Goal: Task Accomplishment & Management: Manage account settings

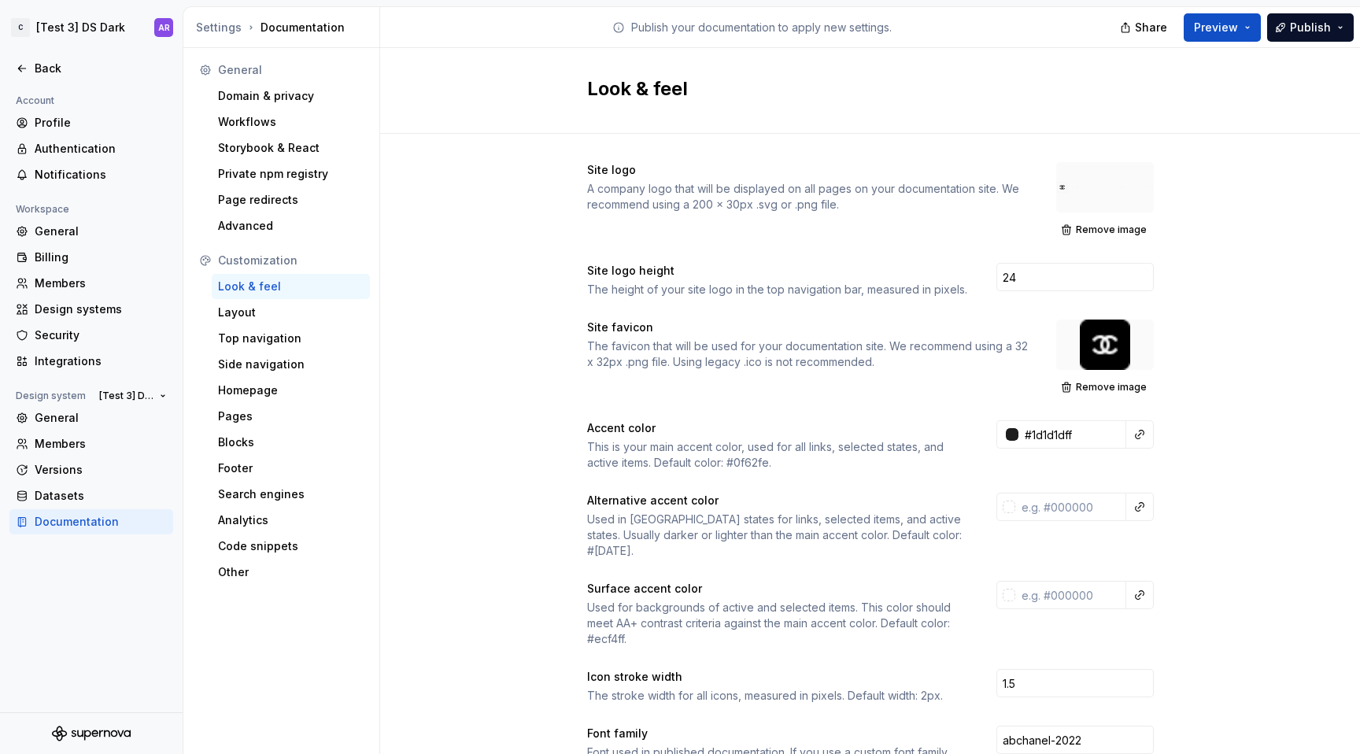
scroll to position [99, 0]
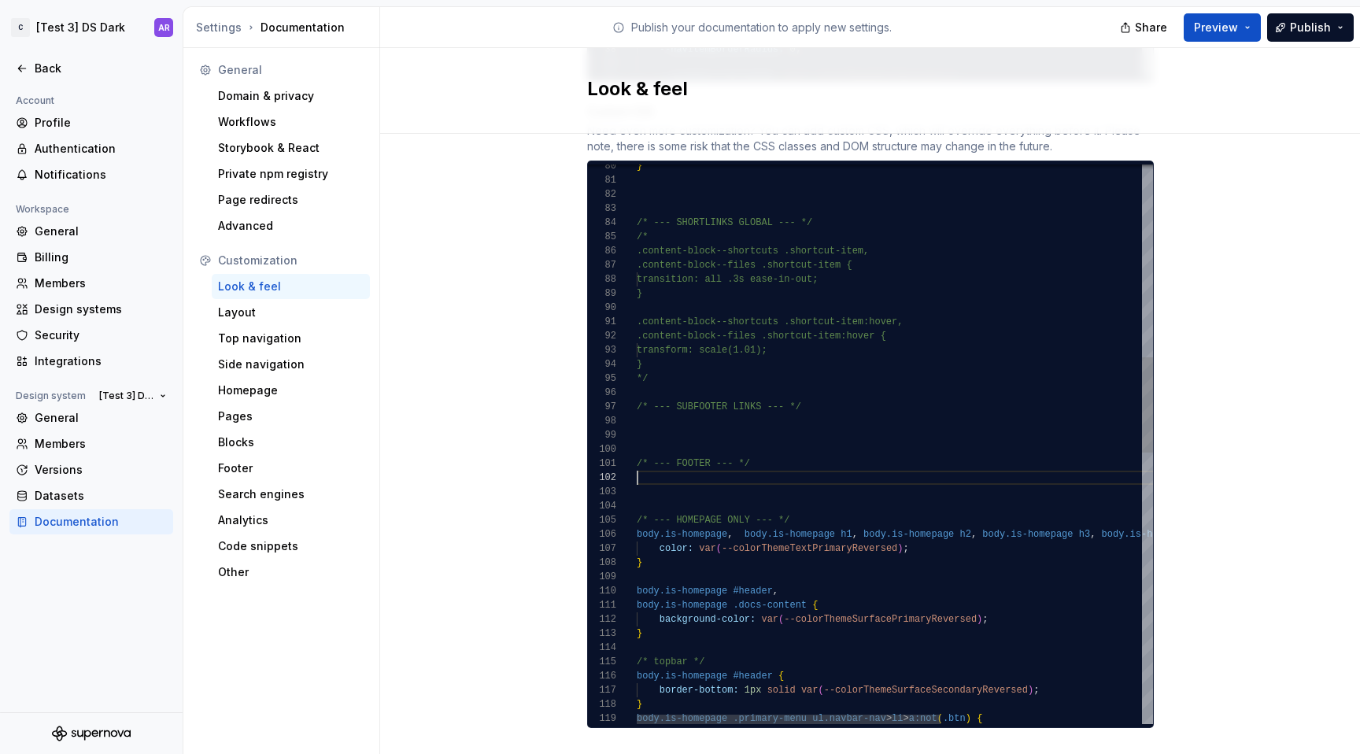
click at [679, 456] on div "} /* --- SHORTLINKS GLOBAL --- */ /* .content-block--shortcuts .shortcut-item, …" at bounding box center [1066, 674] width 858 height 3268
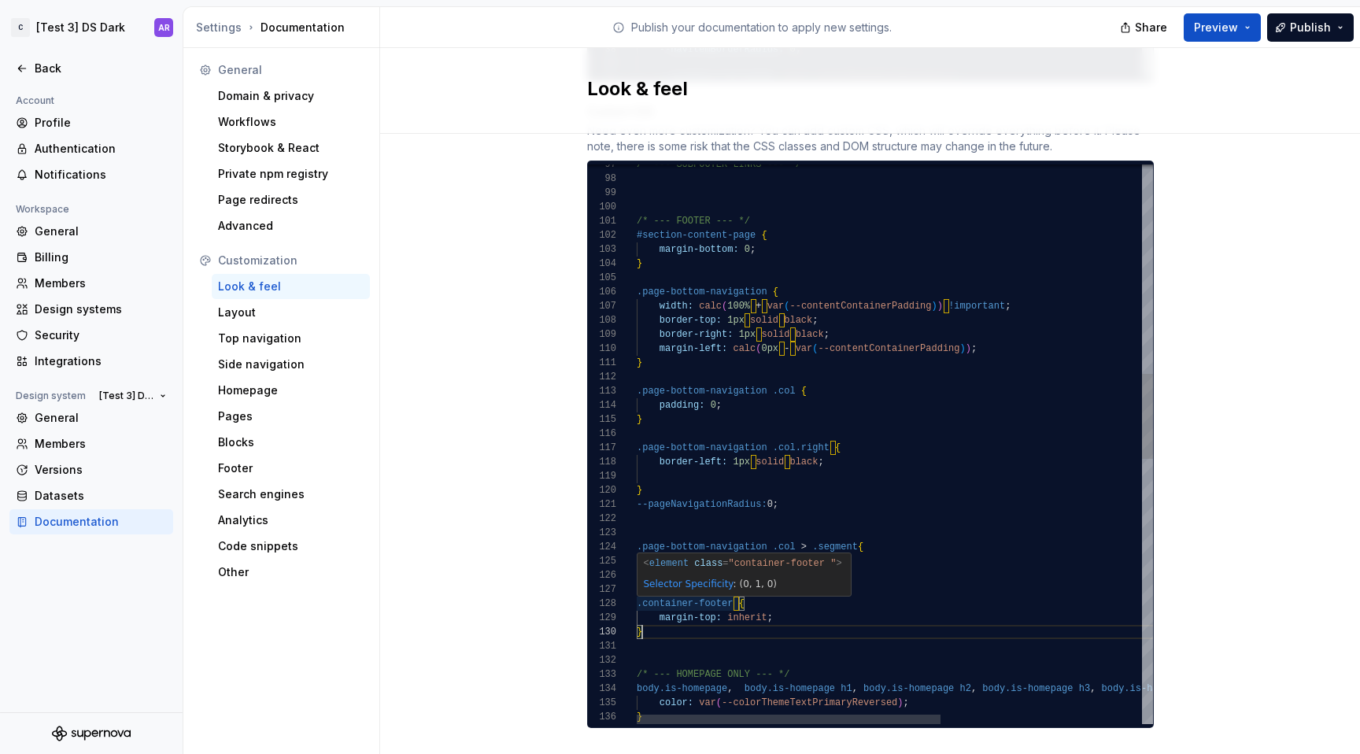
scroll to position [28, 0]
click at [838, 511] on div "#section-content-page { /* --- FOOTER --- */ /* --- SUBFOOTER LINKS --- */ marg…" at bounding box center [1066, 629] width 858 height 3665
click at [649, 557] on div "#section-content-page { /* --- FOOTER --- */ /* --- SUBFOOTER LINKS --- */ marg…" at bounding box center [1066, 629] width 858 height 3665
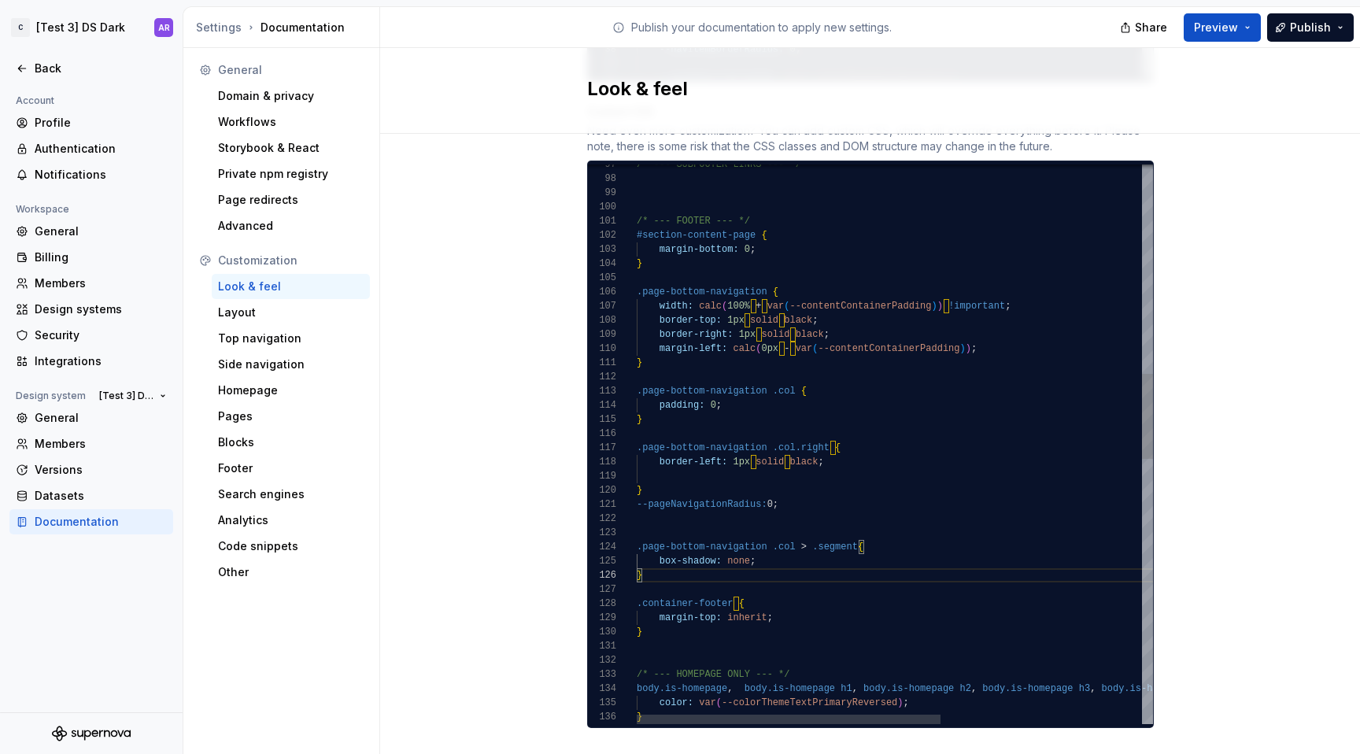
click at [804, 486] on div "#section-content-page { /* --- FOOTER --- */ /* --- SUBFOOTER LINKS --- */ marg…" at bounding box center [1066, 629] width 858 height 3665
type textarea "**********"
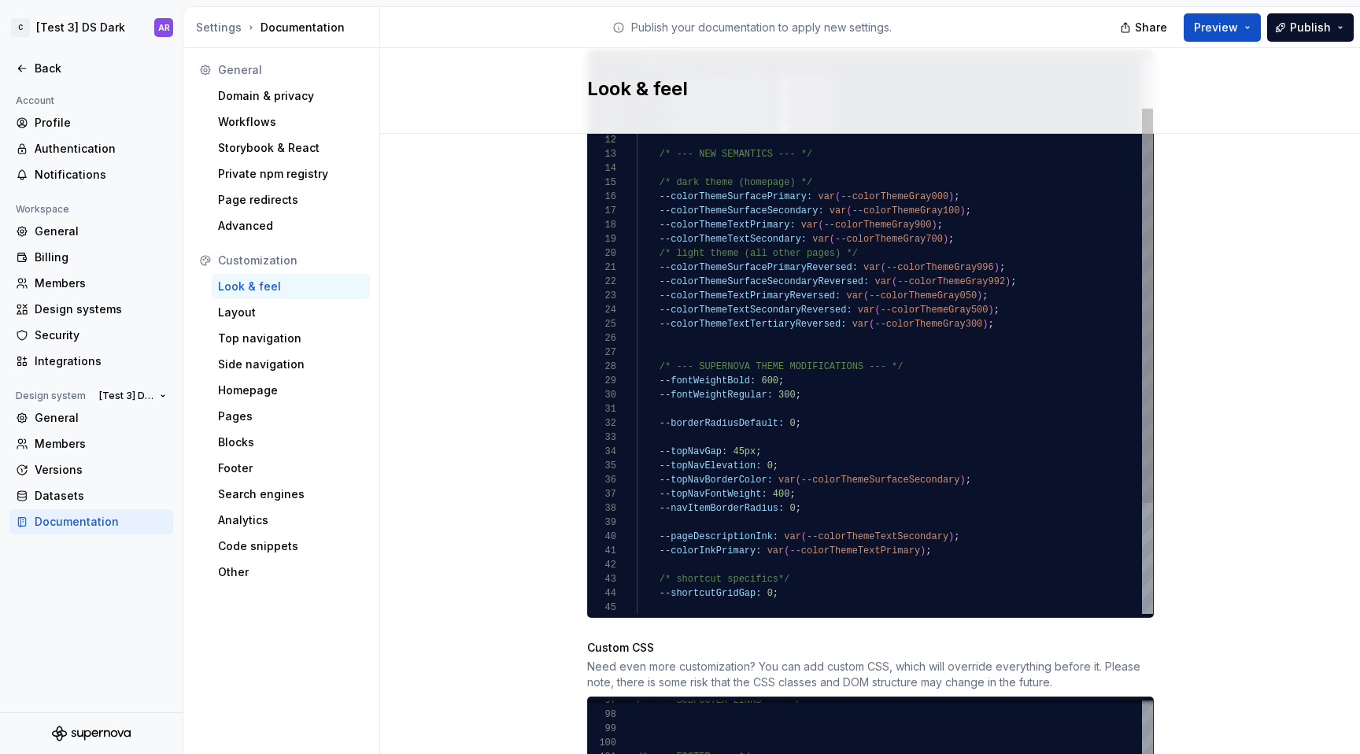
scroll to position [976, 0]
click at [819, 502] on div "--colorThemeGray500: #767676 ; --colorThemeGray300: #B6B6B6 ; --colorThemeGray1…" at bounding box center [895, 373] width 516 height 793
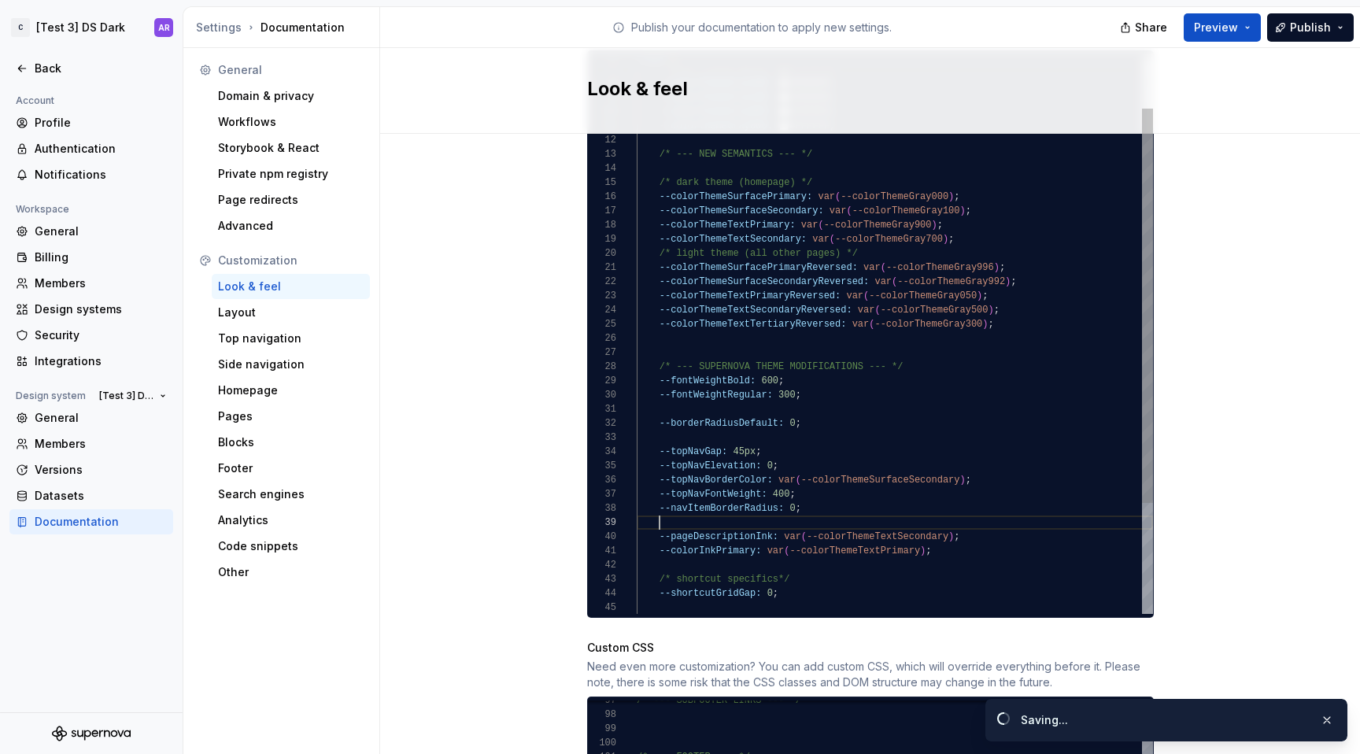
click at [823, 494] on div "--colorThemeGray500: #767676 ; --colorThemeGray300: #B6B6B6 ; --colorThemeGray1…" at bounding box center [895, 373] width 516 height 793
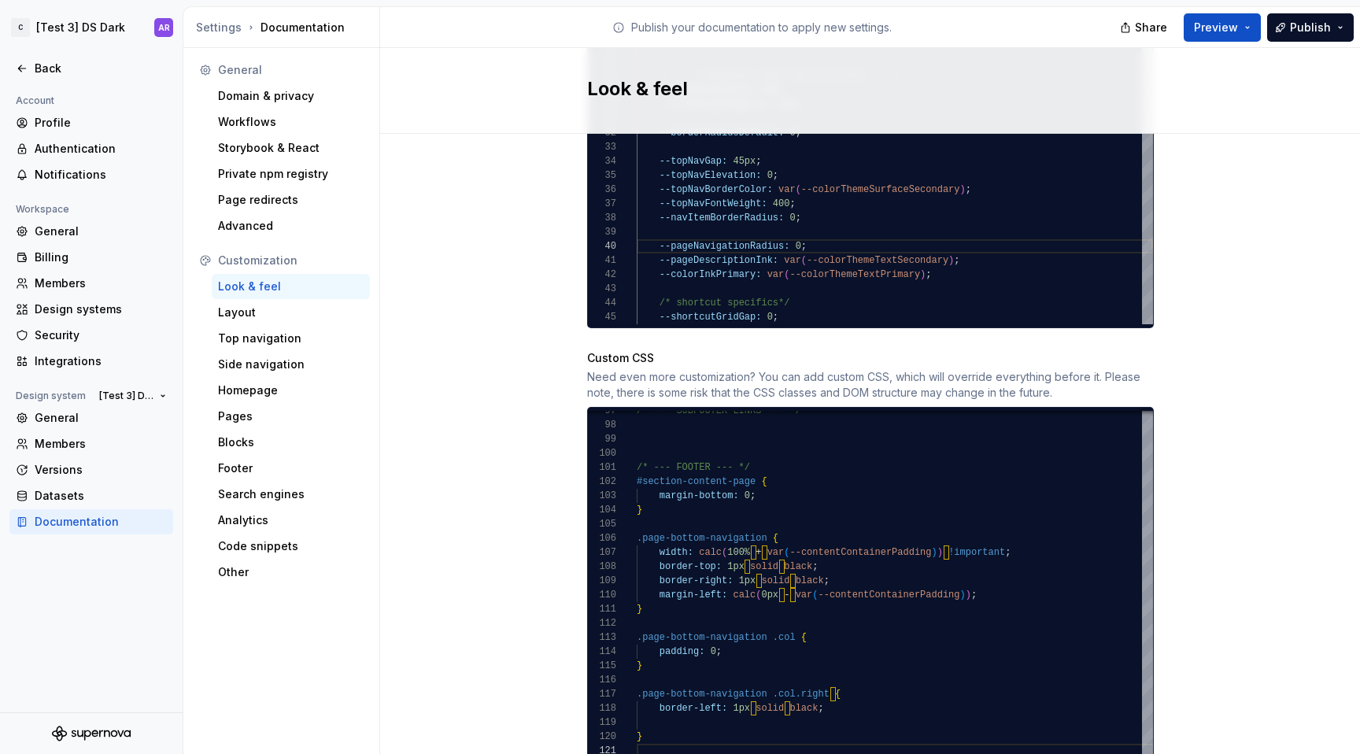
scroll to position [1523, 0]
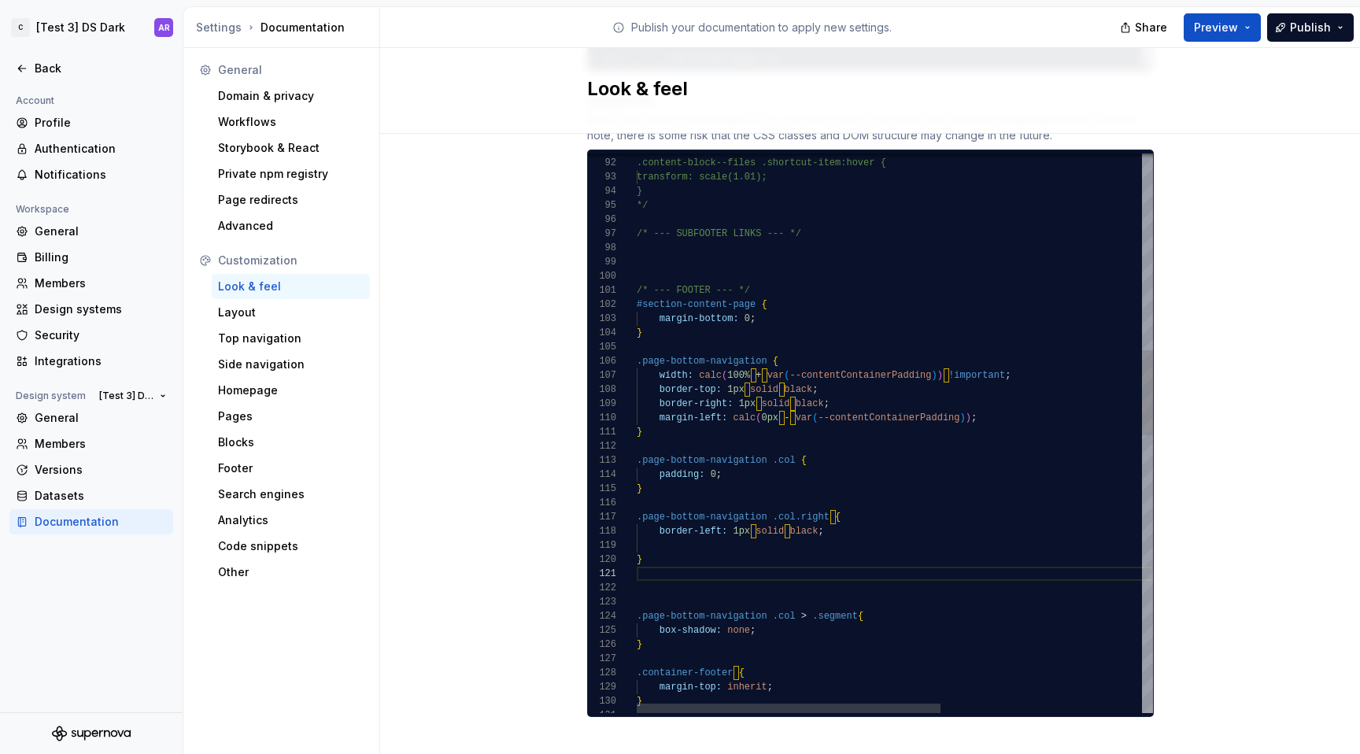
type textarea "**********"
click at [712, 322] on div "#section-content-page { margin-bottom: 0 ; } .page-bottom-navigation { width: c…" at bounding box center [1066, 698] width 858 height 3665
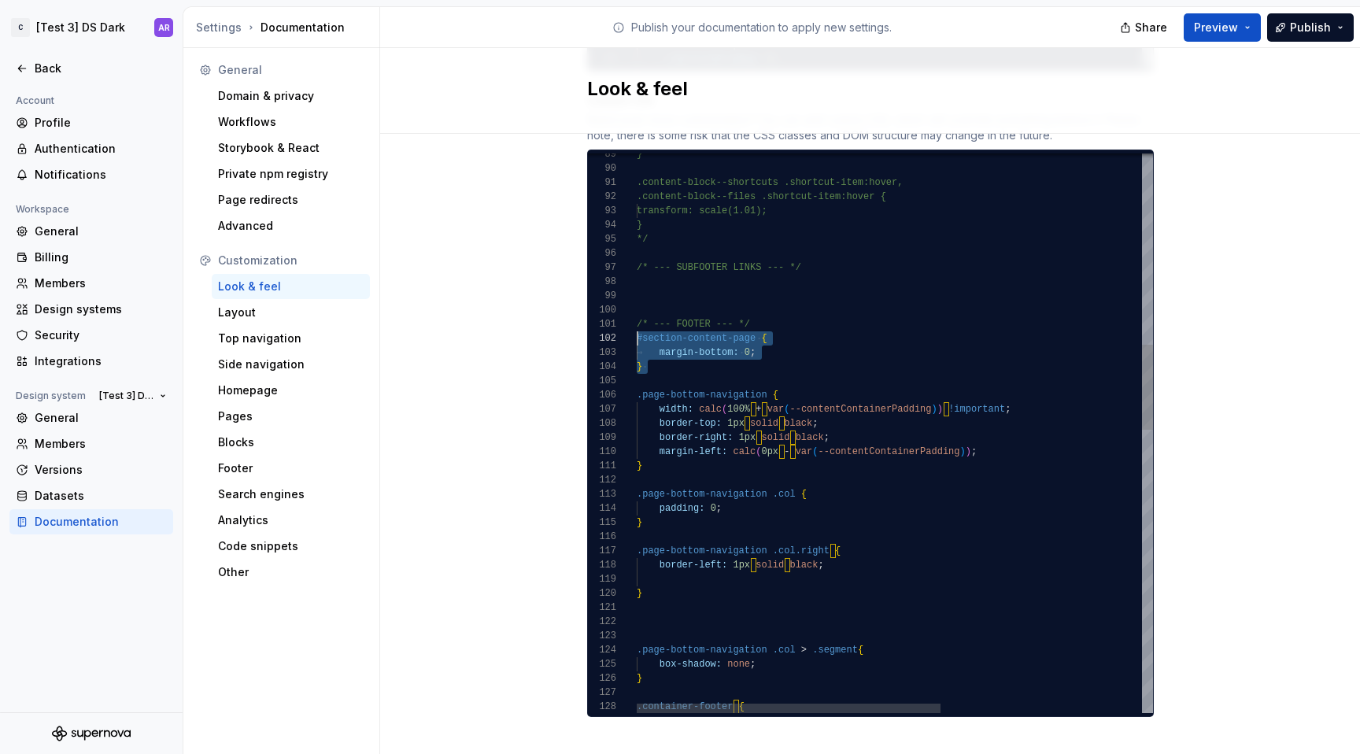
scroll to position [14, 0]
click at [638, 322] on div "#section-content-page { margin-bottom: 0 ; } .page-bottom-navigation { width: c…" at bounding box center [1066, 732] width 858 height 3665
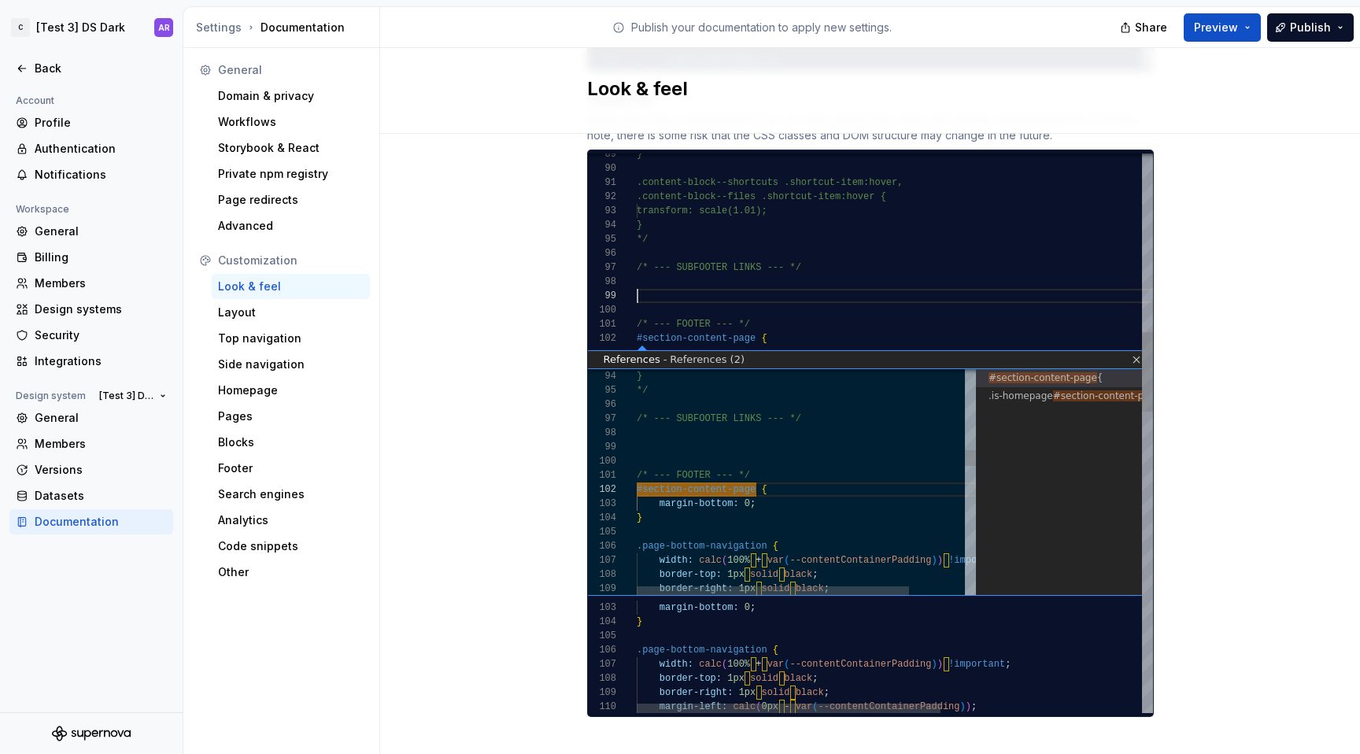
scroll to position [113, 0]
click at [1131, 353] on link "Close" at bounding box center [1134, 359] width 13 height 13
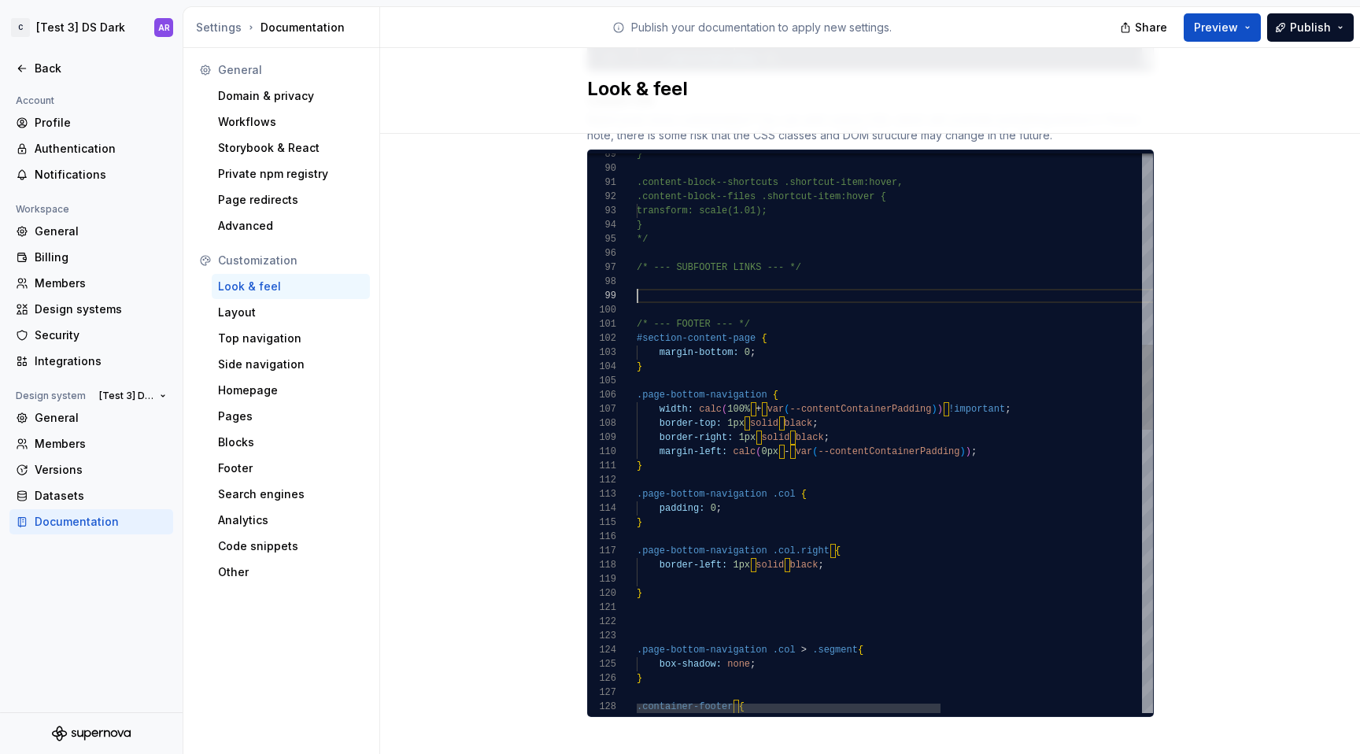
scroll to position [43, 11]
click at [652, 348] on div "#section-content-page { margin-bottom: 0 ; } .page-bottom-navigation { width: c…" at bounding box center [1066, 732] width 858 height 3665
click at [637, 325] on div "#section-content-page { margin-bottom: 0 ; } .page-bottom-navigation { width: c…" at bounding box center [1066, 732] width 858 height 3665
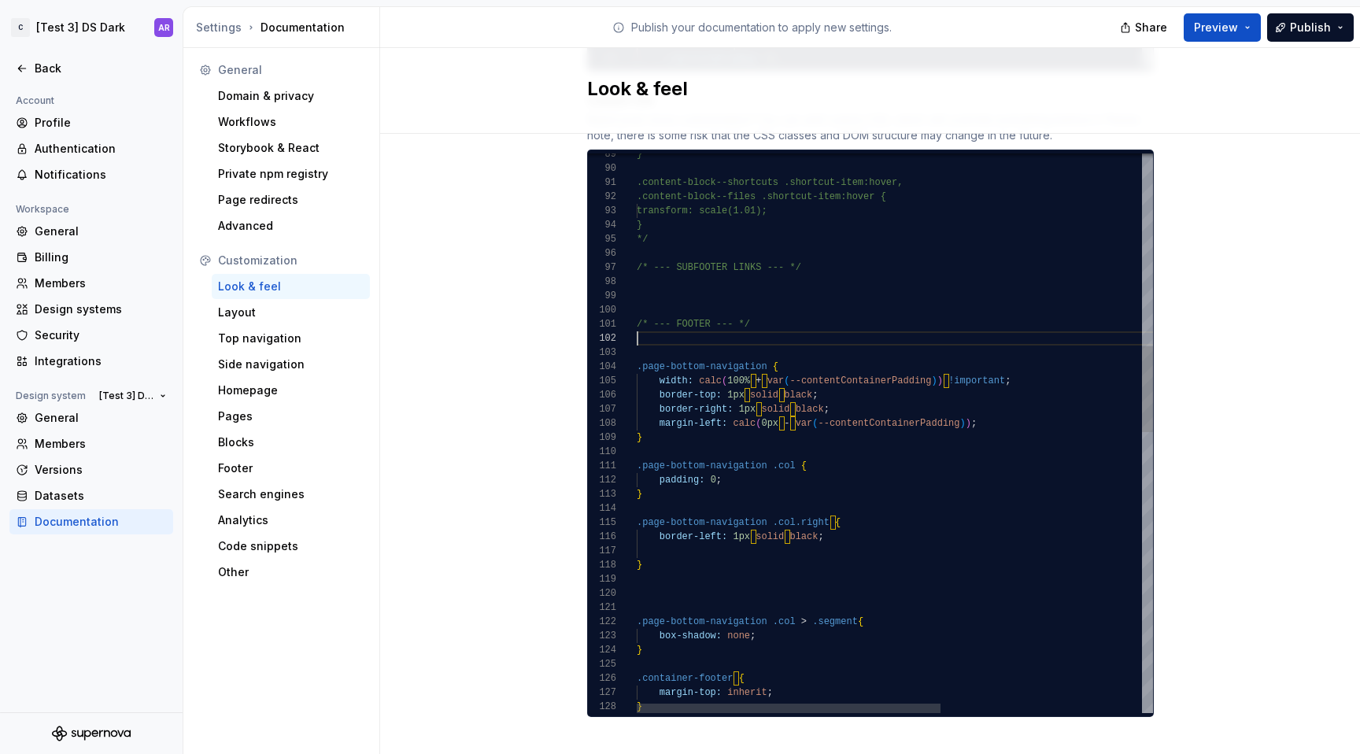
scroll to position [99, 0]
click at [673, 262] on div ".page-bottom-navigation { width: calc ( 100% + var ( --contentContainerPadding …" at bounding box center [1066, 718] width 858 height 3637
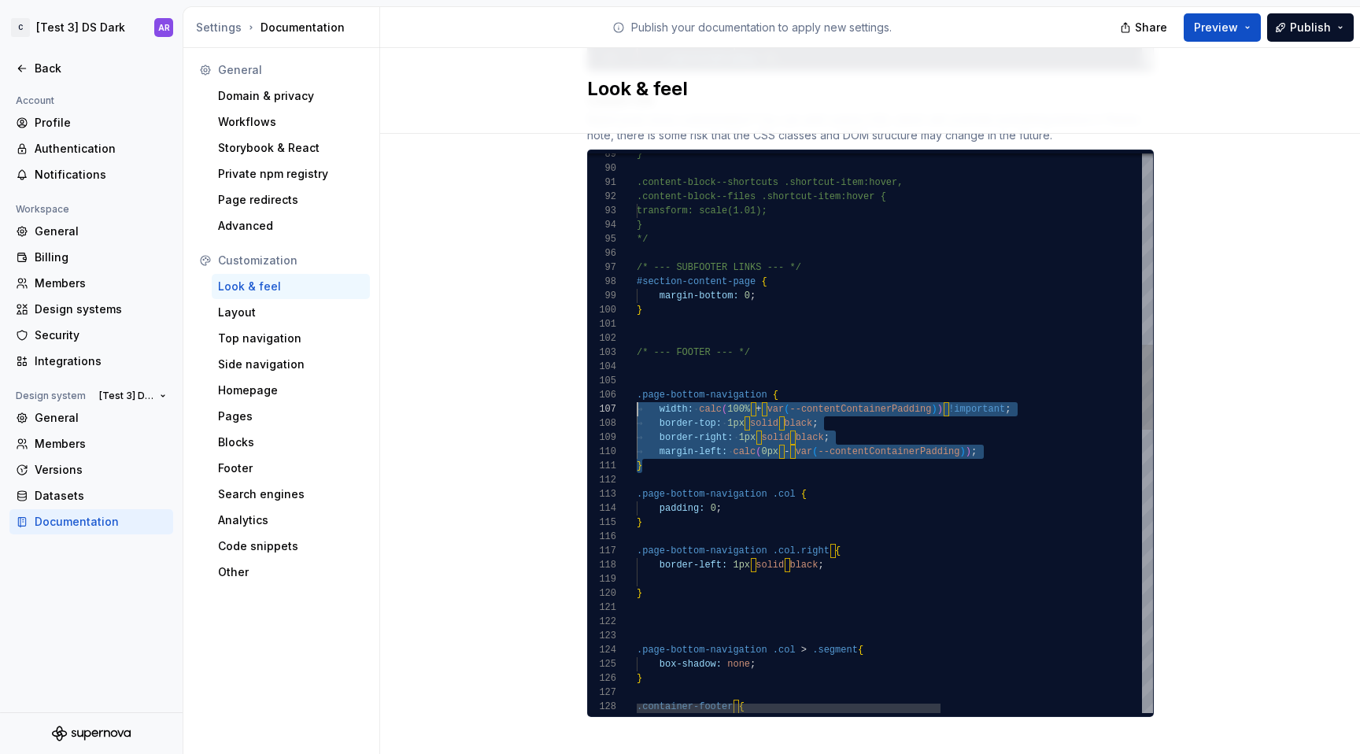
scroll to position [71, 0]
drag, startPoint x: 649, startPoint y: 451, endPoint x: 630, endPoint y: 383, distance: 71.3
click at [637, 383] on div ".page-bottom-navigation { width: calc ( 100% + var ( --contentContainerPadding …" at bounding box center [1066, 732] width 858 height 3665
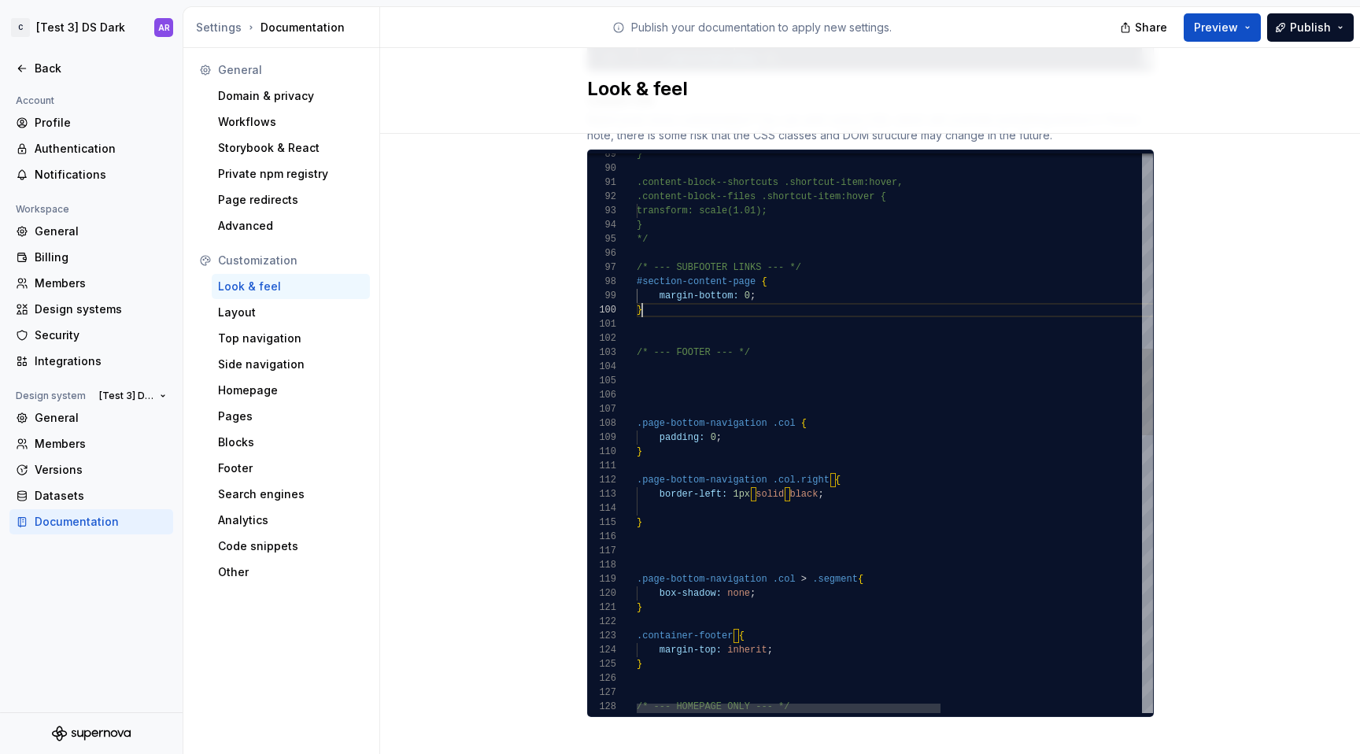
click at [667, 295] on div "/* --- FOOTER --- */ #section-content-page { /* --- SUBFOOTER LINKS --- */ */ }…" at bounding box center [1066, 697] width 858 height 3594
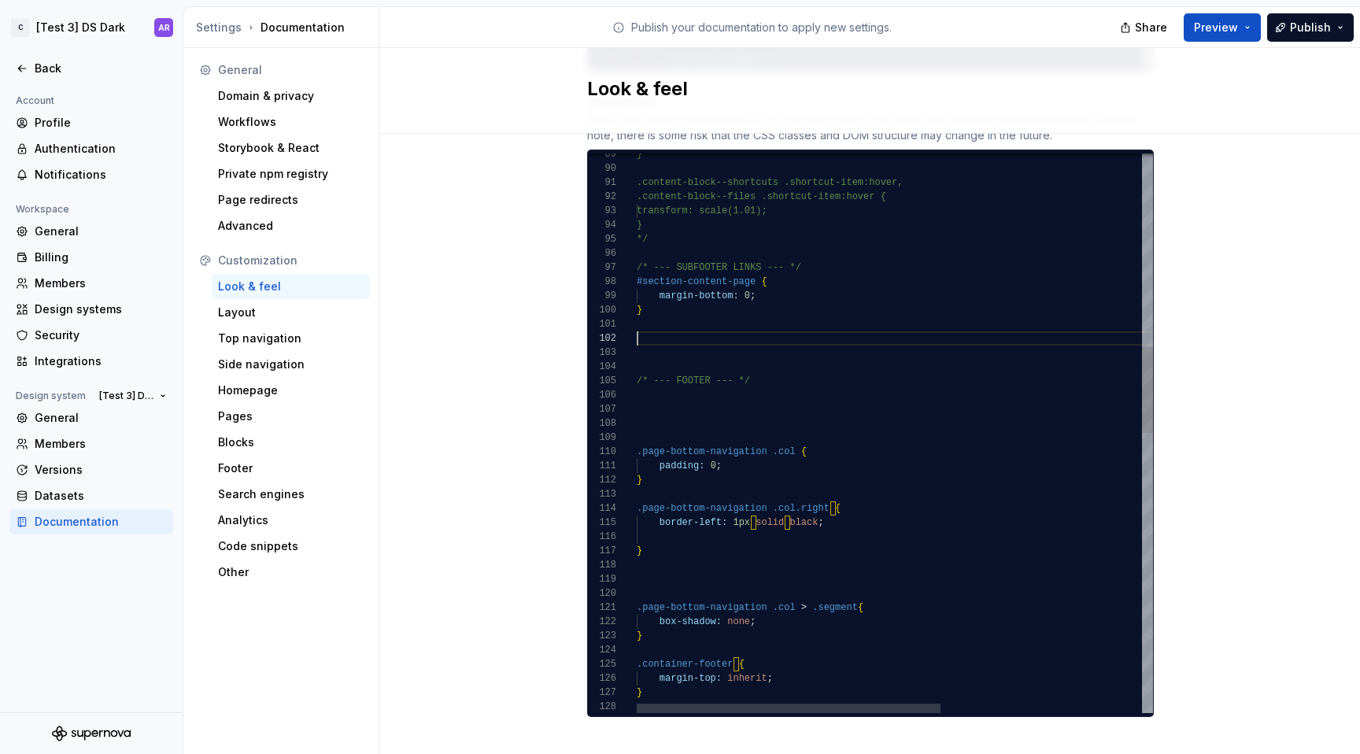
scroll to position [0, 0]
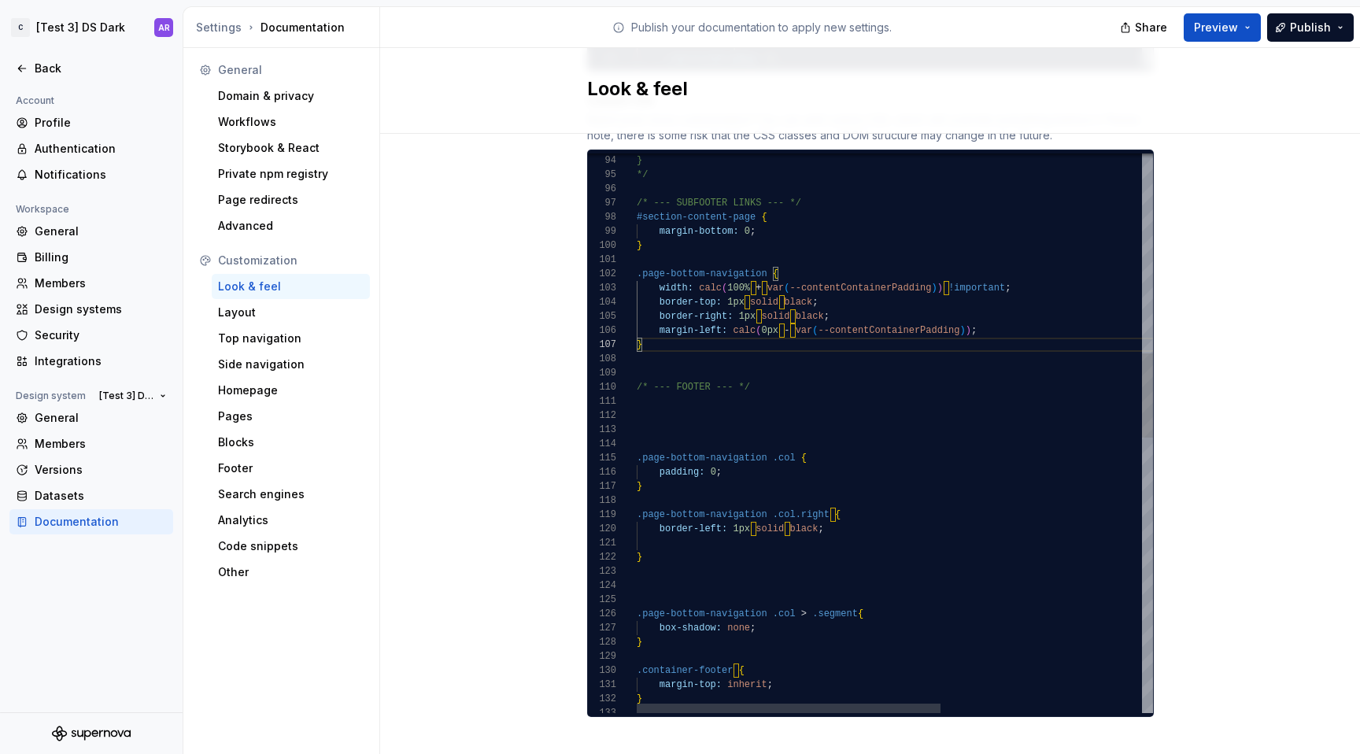
click at [673, 428] on div "/* --- FOOTER --- */ #section-content-page { /* --- SUBFOOTER LINKS --- */ */ }…" at bounding box center [1066, 683] width 858 height 3694
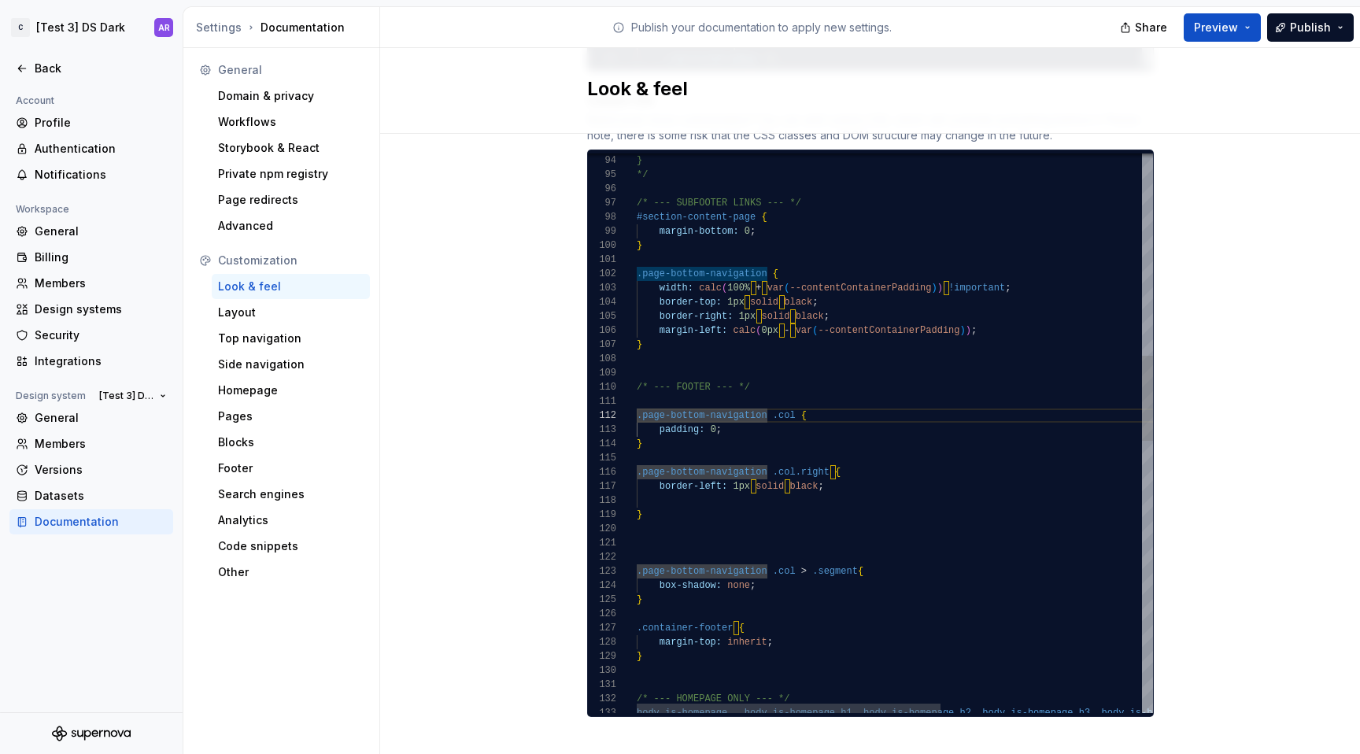
click at [659, 494] on div "/* --- FOOTER --- */ #section-content-page { /* --- SUBFOOTER LINKS --- */ */ }…" at bounding box center [1066, 661] width 858 height 3651
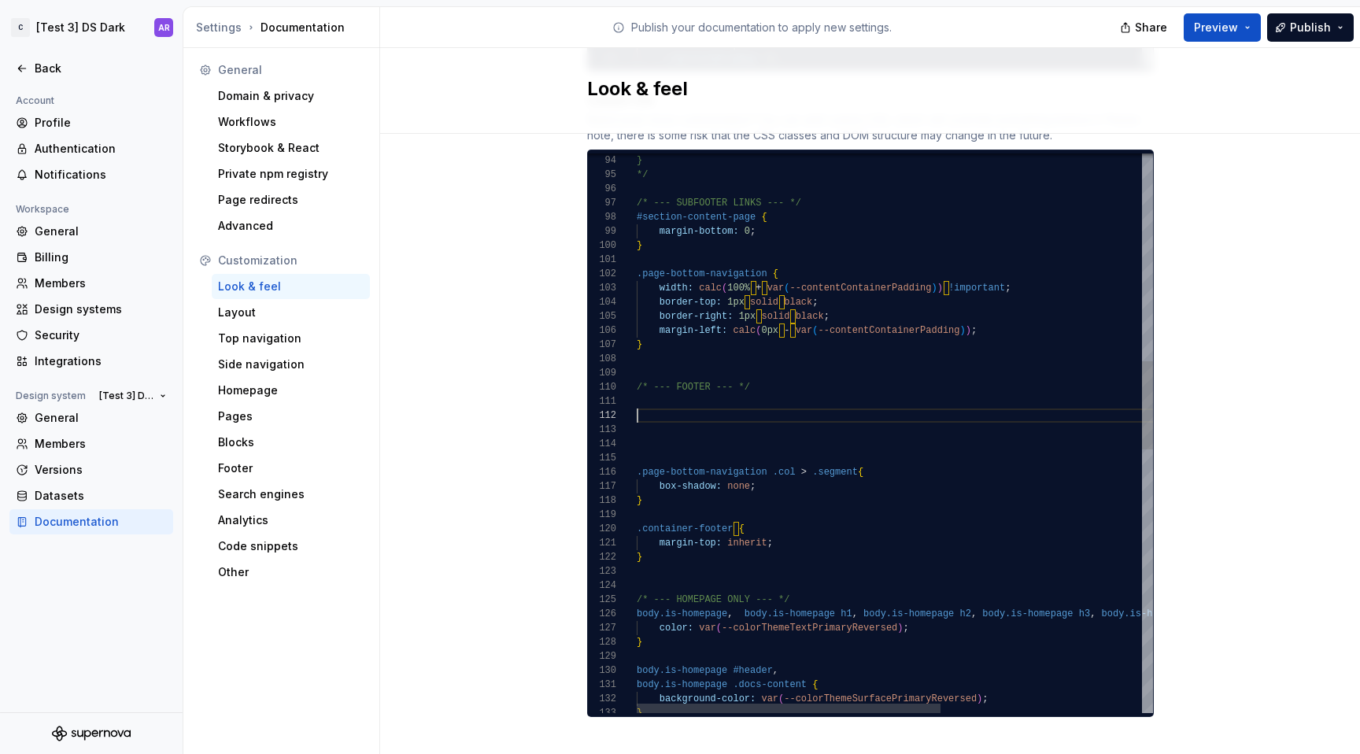
click at [668, 338] on div "/* --- FOOTER --- */ #section-content-page { /* --- SUBFOOTER LINKS --- */ */ }…" at bounding box center [1066, 612] width 858 height 3552
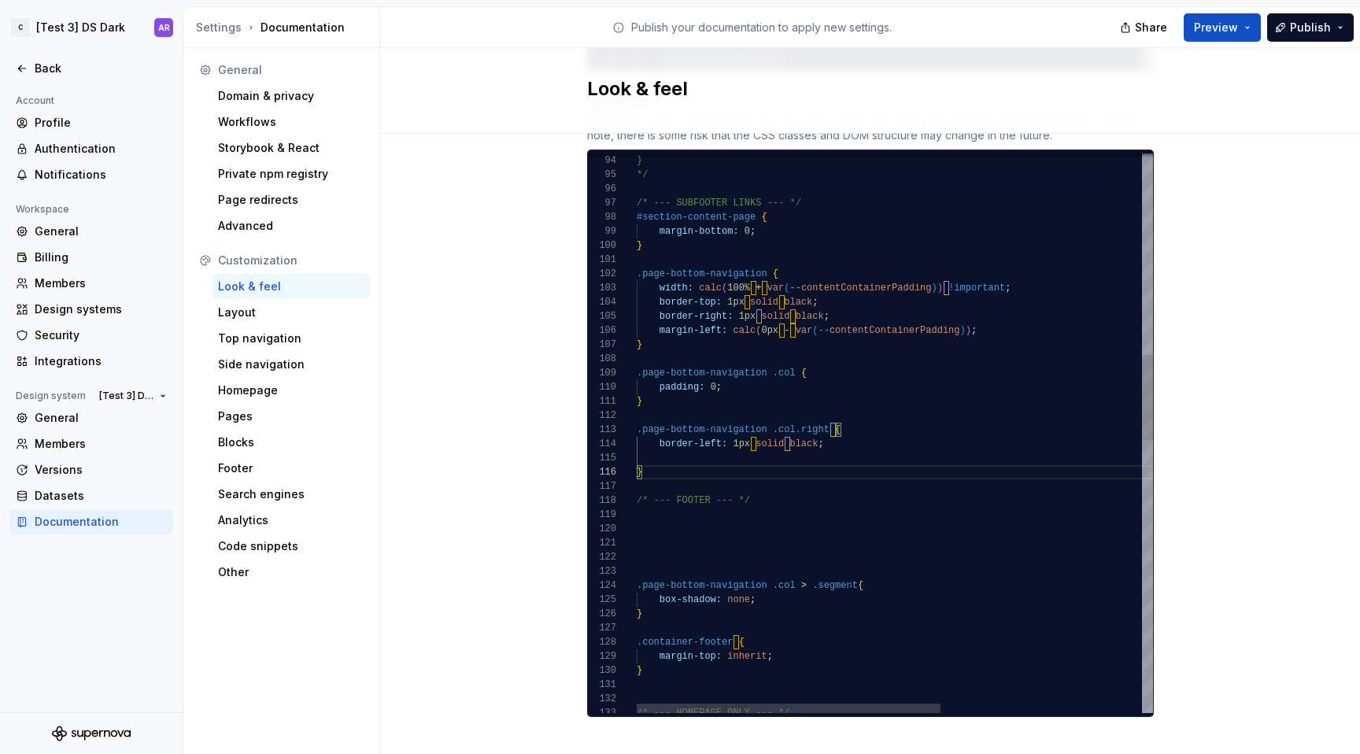
click at [660, 443] on div "/* --- FOOTER --- */ #section-content-page { /* --- SUBFOOTER LINKS --- */ */ }…" at bounding box center [1066, 668] width 858 height 3665
click at [656, 532] on div "/* --- FOOTER --- */ #section-content-page { /* --- SUBFOOTER LINKS --- */ */ }…" at bounding box center [1066, 661] width 858 height 3651
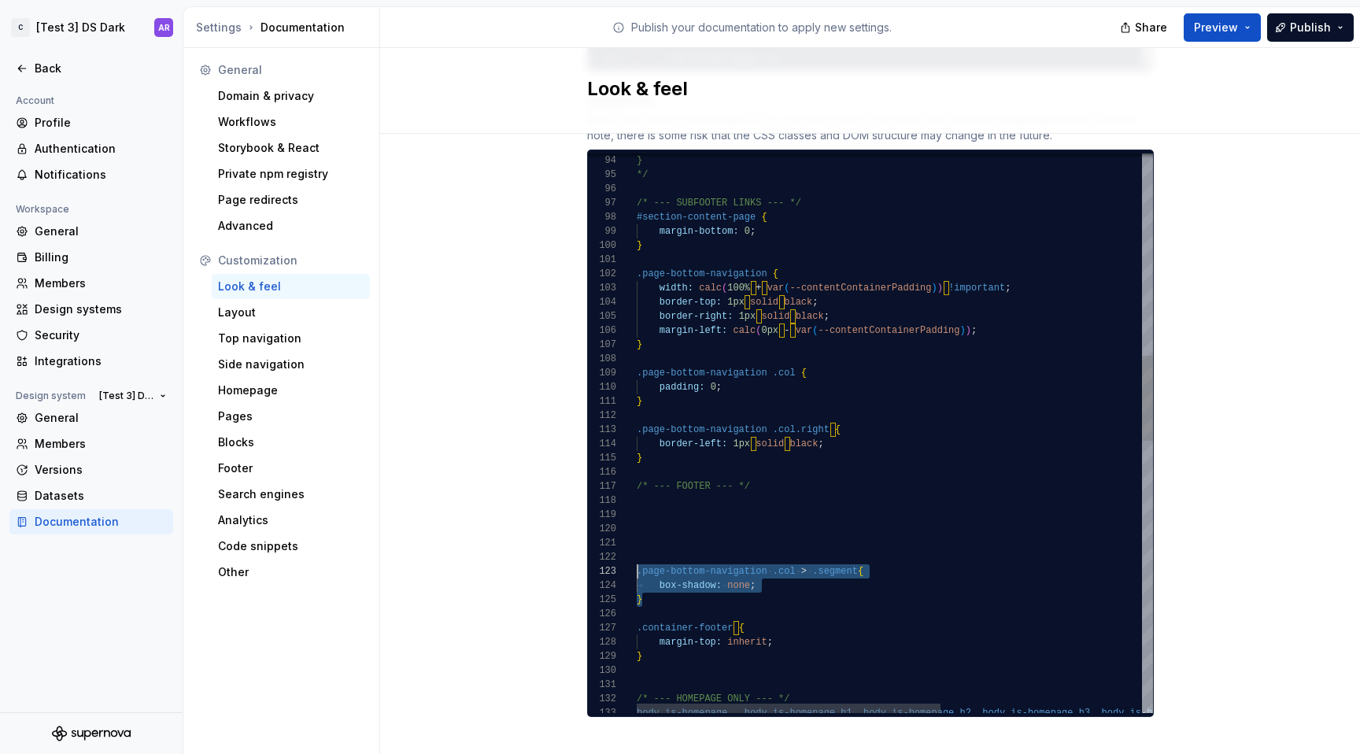
drag, startPoint x: 655, startPoint y: 581, endPoint x: 628, endPoint y: 553, distance: 39.0
click at [637, 553] on div "/* --- FOOTER --- */ #section-content-page { /* --- SUBFOOTER LINKS --- */ */ }…" at bounding box center [1066, 661] width 858 height 3651
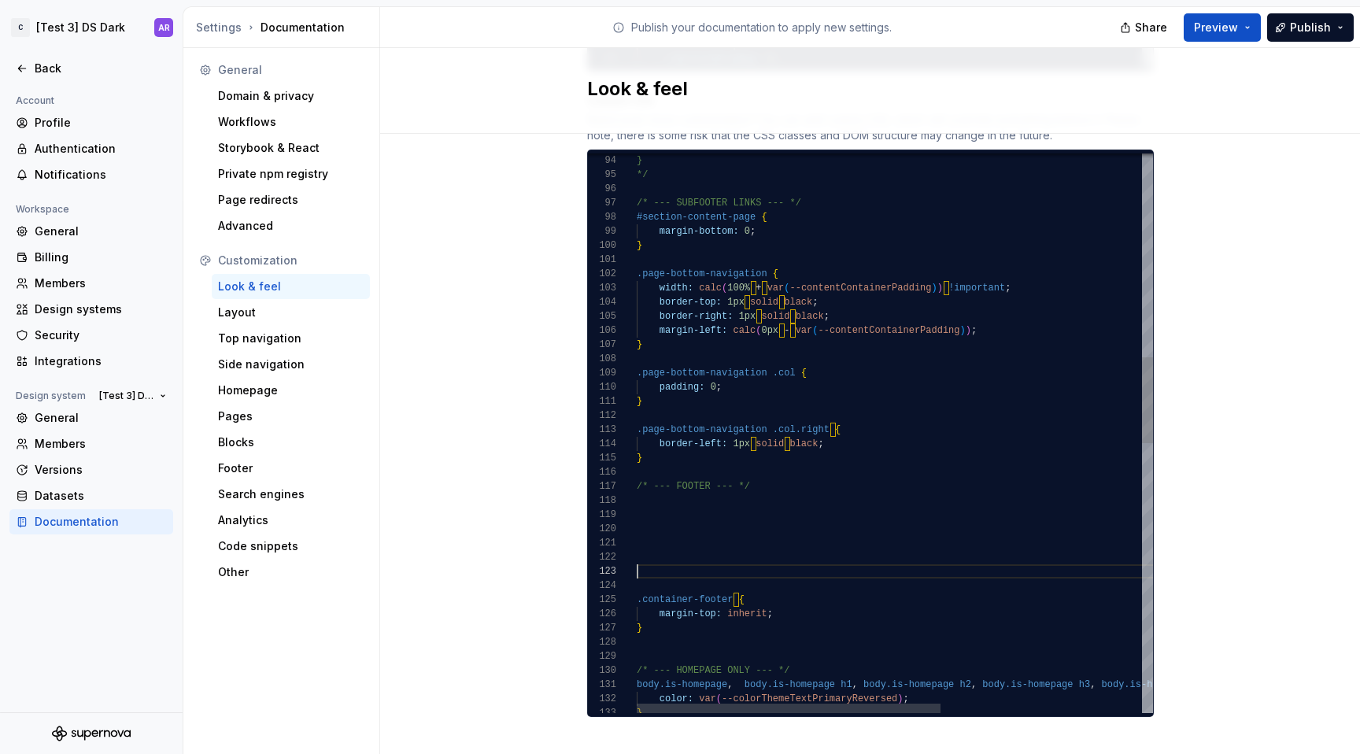
click at [664, 451] on div "/* --- FOOTER --- */ #section-content-page { /* --- SUBFOOTER LINKS --- */ */ }…" at bounding box center [1066, 647] width 858 height 3623
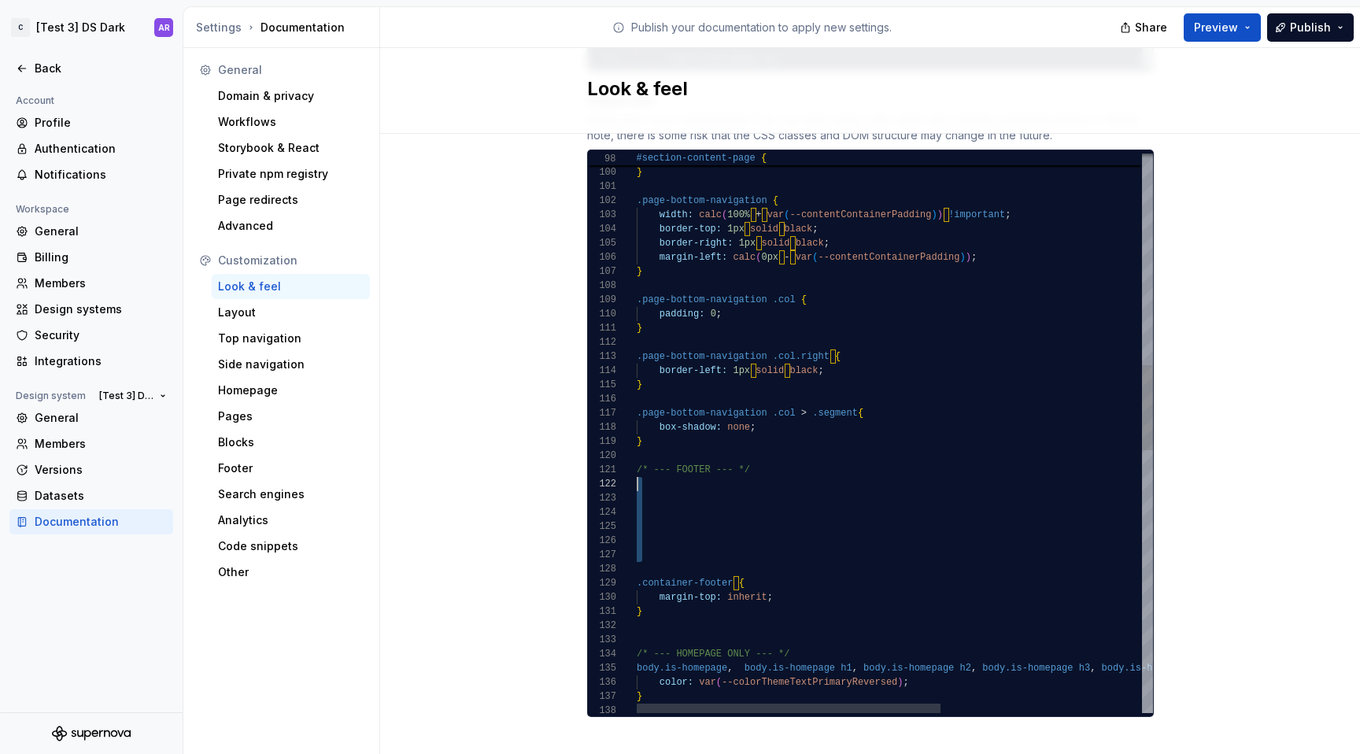
drag, startPoint x: 662, startPoint y: 551, endPoint x: 653, endPoint y: 465, distance: 86.2
click at [653, 466] on div "/* --- FOOTER --- */ margin-bottom: 0 ; } .page-bottom-navigation { width: calc…" at bounding box center [1066, 602] width 858 height 3679
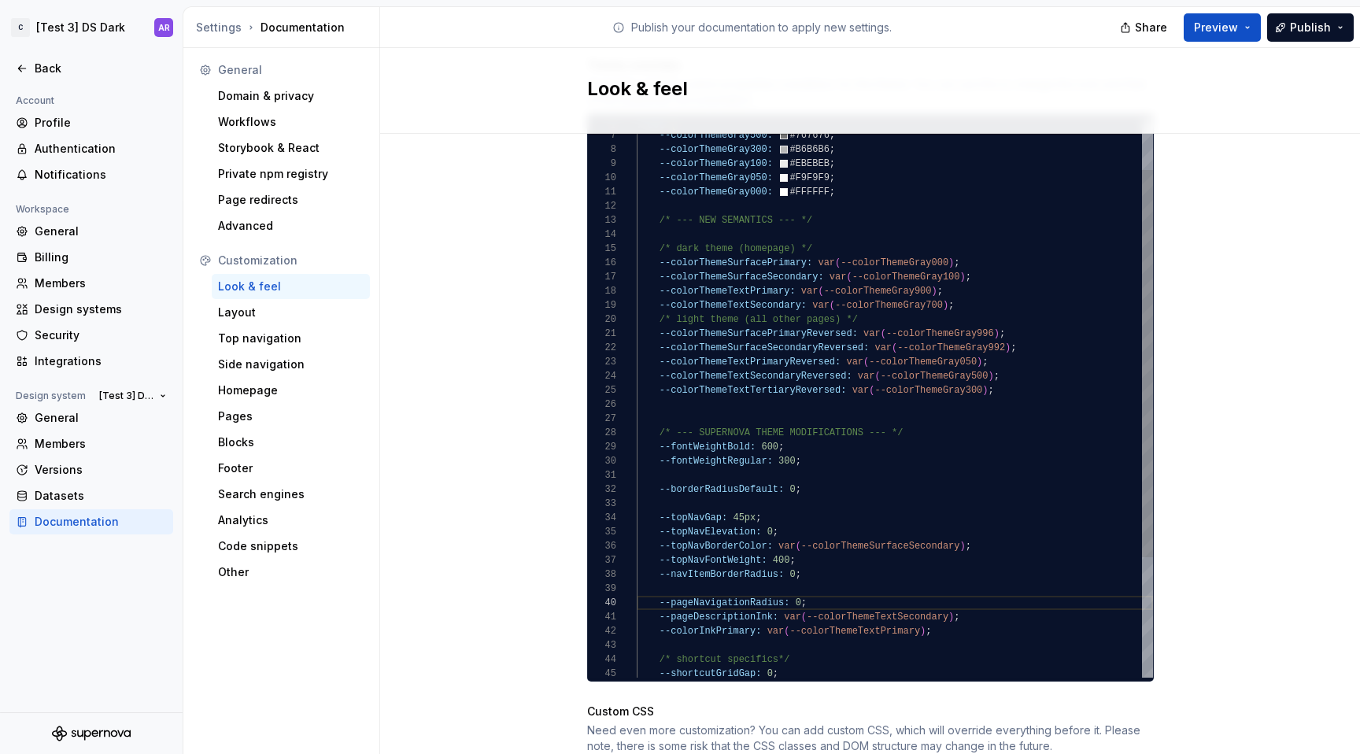
type textarea "**********"
click at [797, 261] on div "--colorThemeTextPrimary: var ( --colorThemeGray900 ) ; --colorThemeTextSecondar…" at bounding box center [895, 447] width 516 height 808
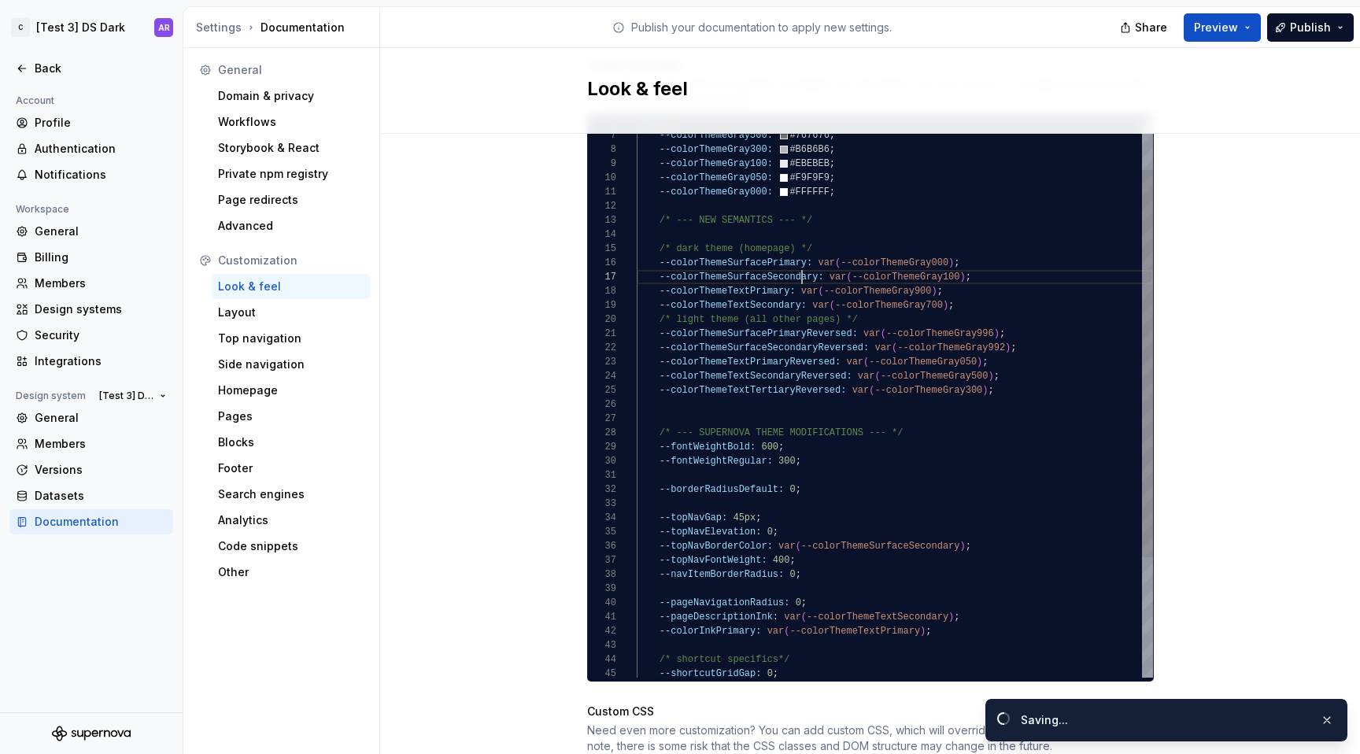
click at [797, 261] on div "--colorThemeTextPrimary: var ( --colorThemeGray900 ) ; --colorThemeTextSecondar…" at bounding box center [895, 447] width 516 height 808
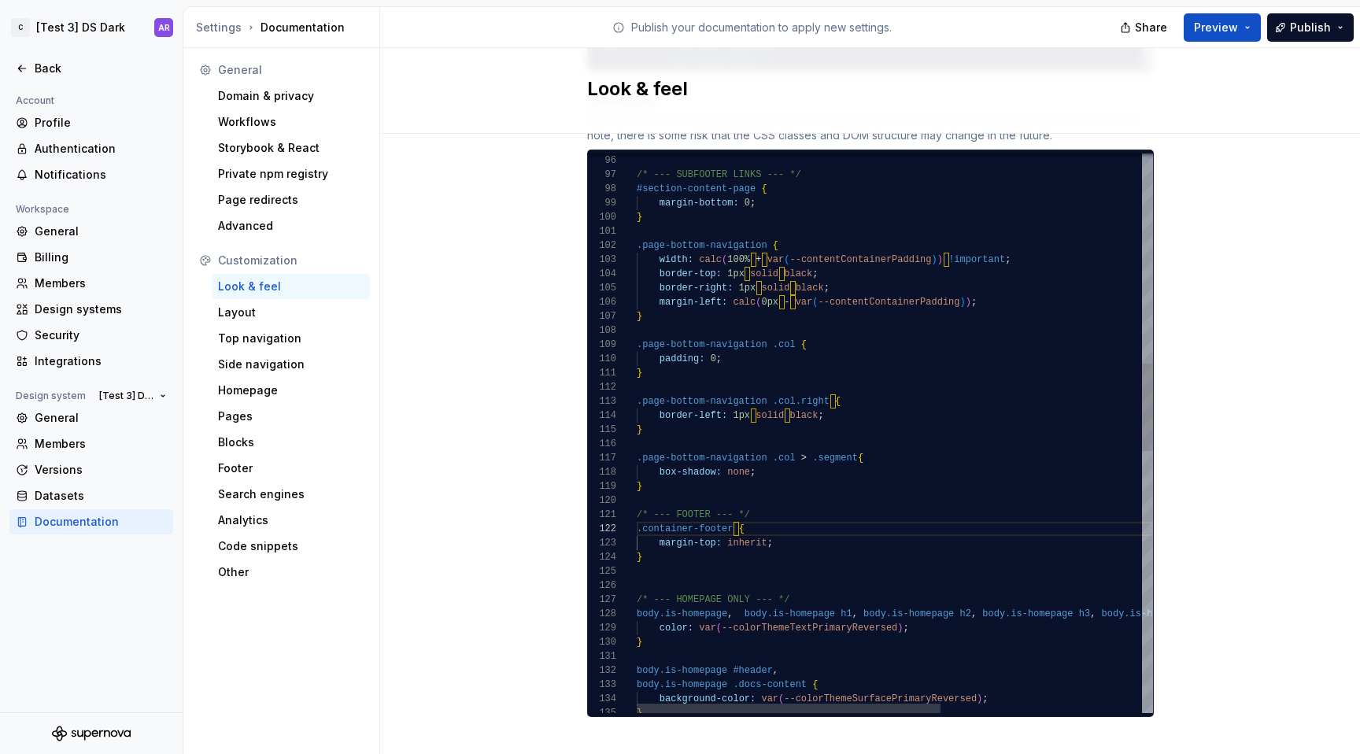
click at [878, 284] on div "} background-color: var ( --colorThemeSurfacePrimaryReversed ) ; body.is-homepa…" at bounding box center [1066, 597] width 858 height 3580
click at [856, 242] on div "} background-color: var ( --colorThemeSurfacePrimaryReversed ) ; body.is-homepa…" at bounding box center [1066, 597] width 858 height 3580
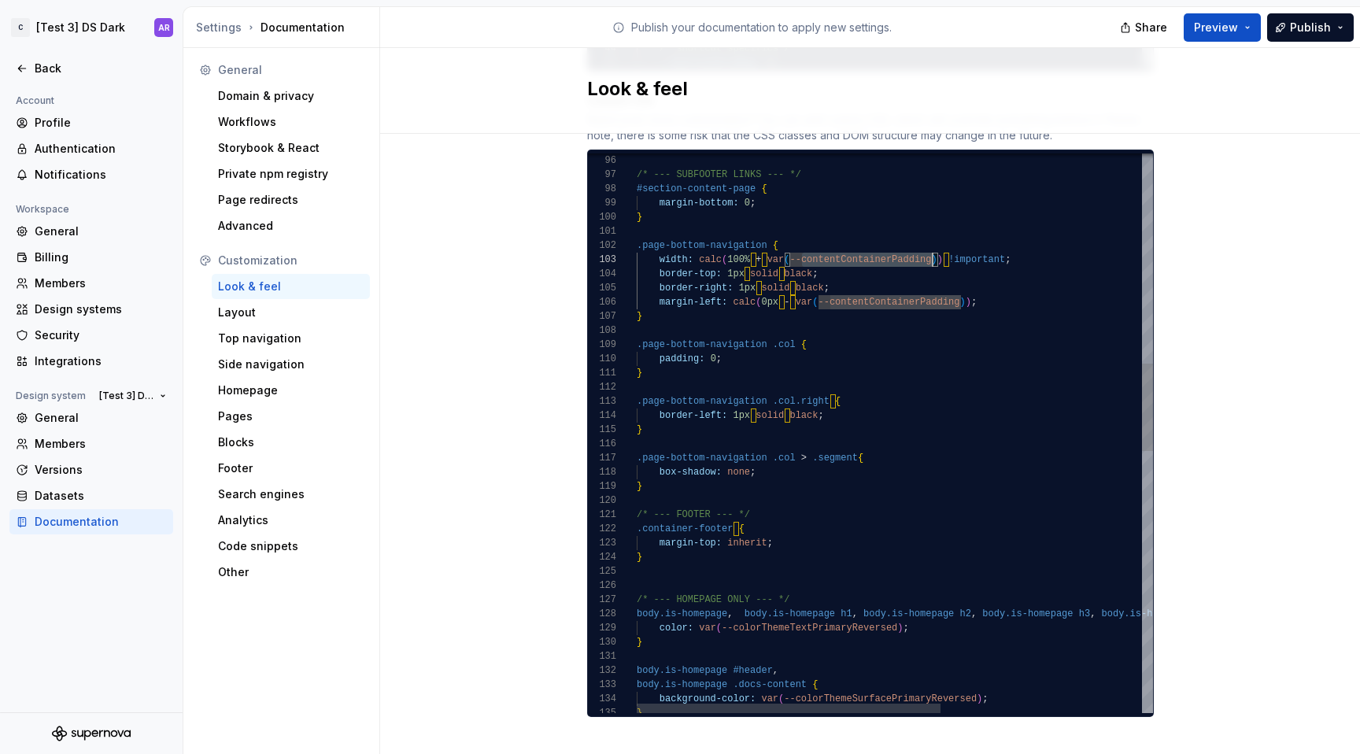
click at [856, 242] on div "} background-color: var ( --colorThemeSurfacePrimaryReversed ) ; body.is-homepa…" at bounding box center [1066, 597] width 858 height 3580
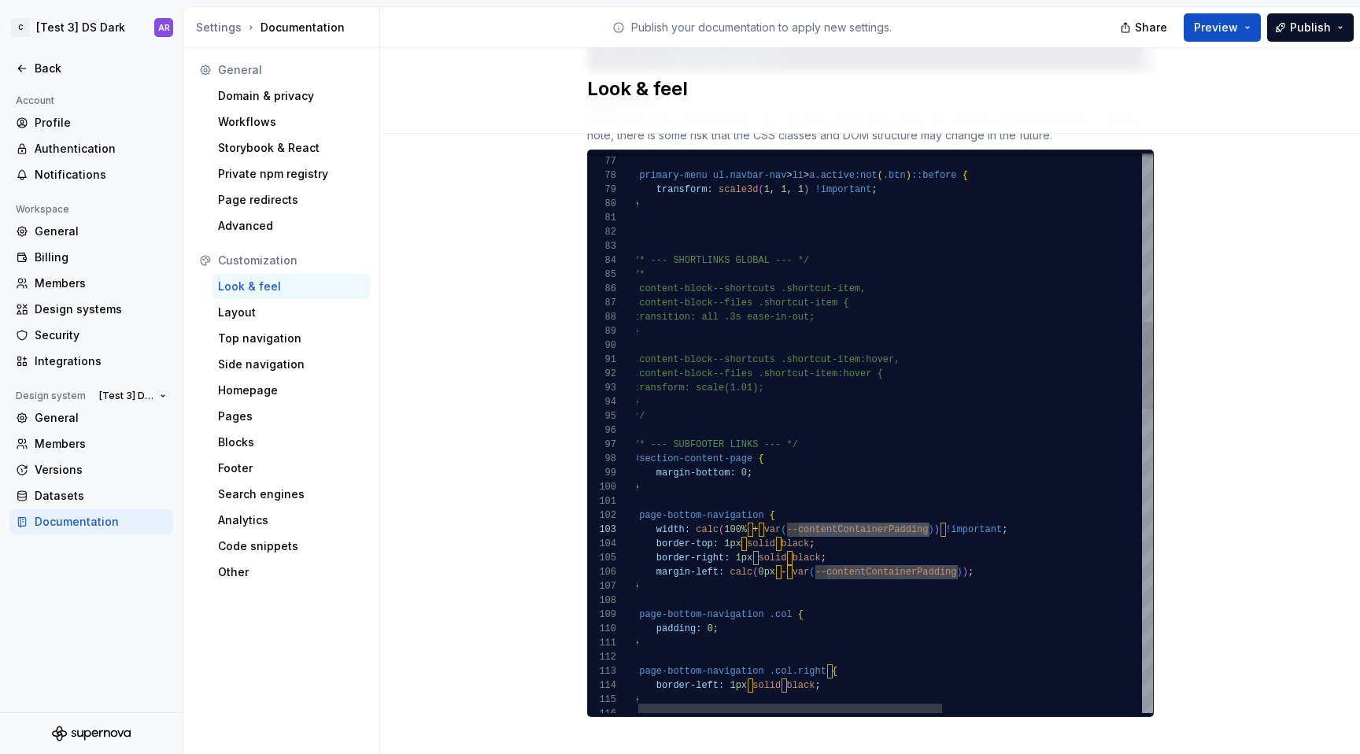
scroll to position [57, 11]
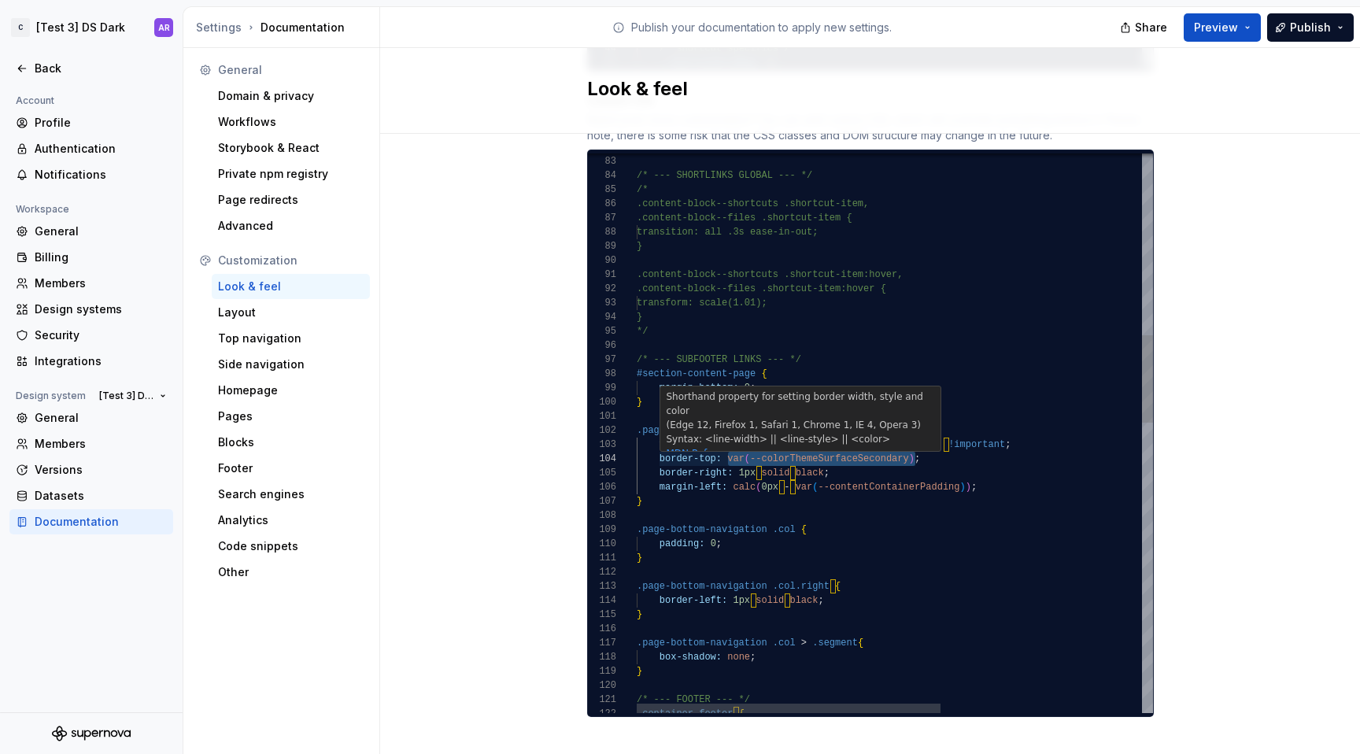
drag, startPoint x: 722, startPoint y: 443, endPoint x: 908, endPoint y: 437, distance: 185.9
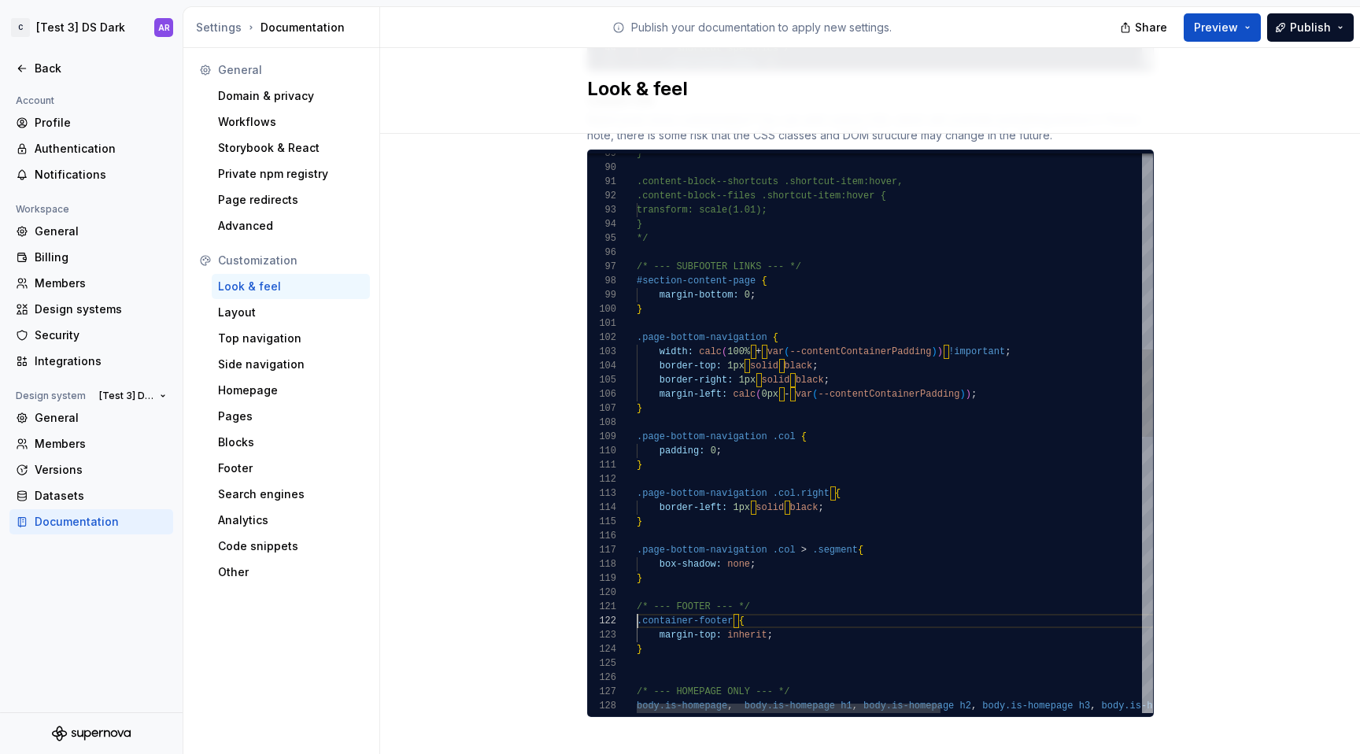
scroll to position [14, 0]
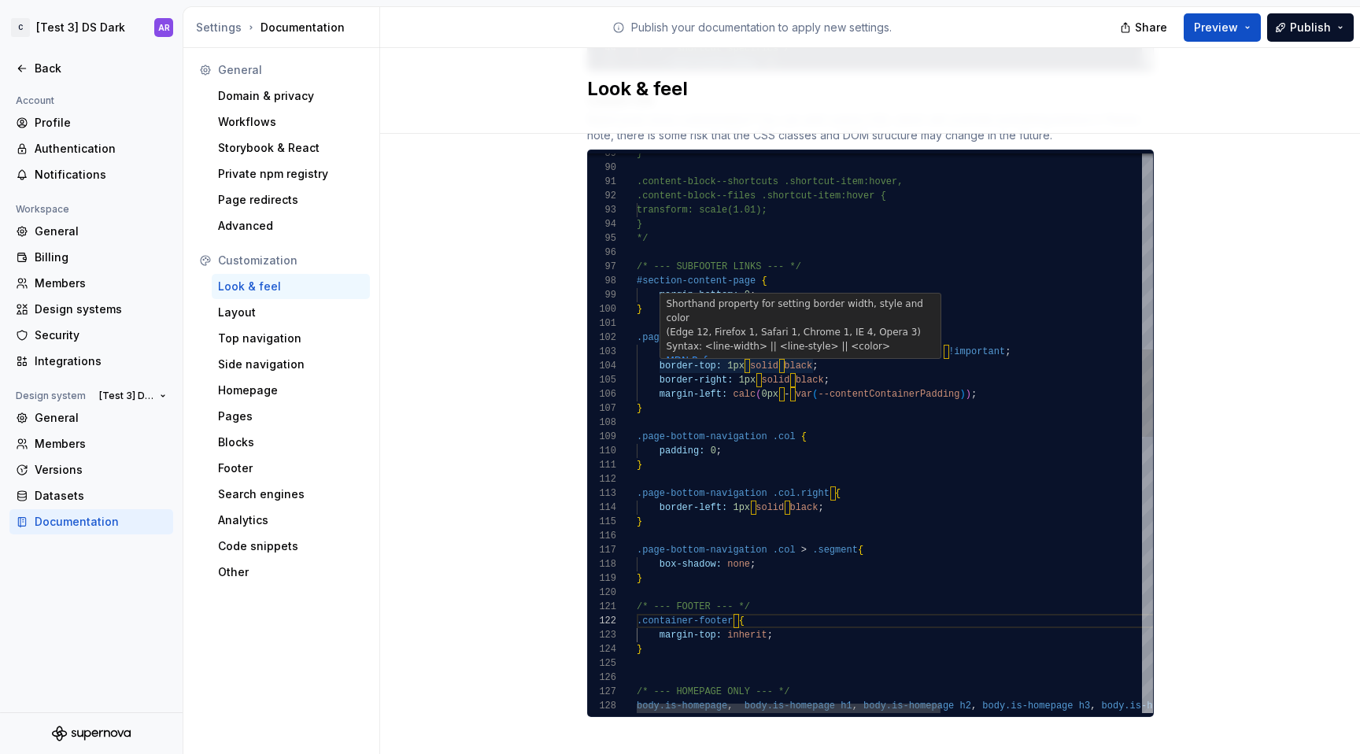
click at [753, 348] on div "margin-left: calc ( 0px - var ( --contentContainerPadding ) ) ; border-right: 1…" at bounding box center [1066, 690] width 858 height 3580
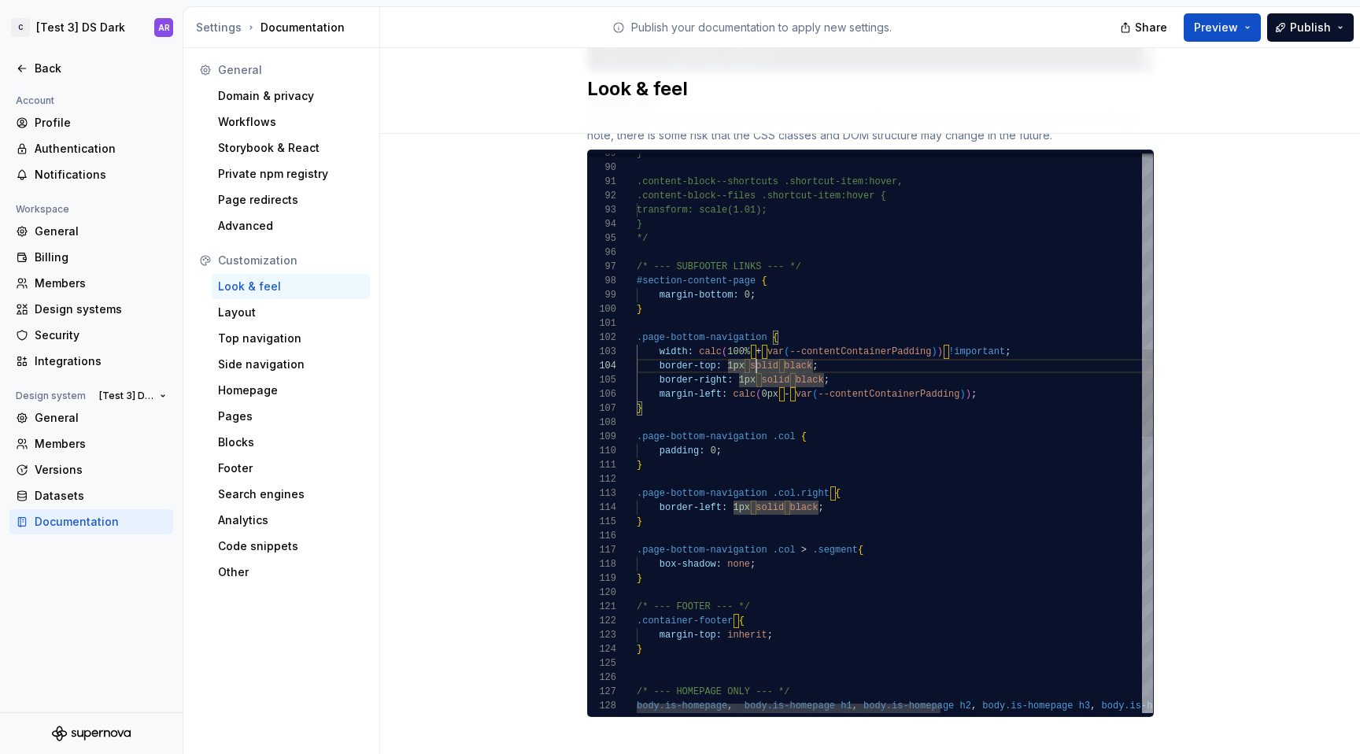
click at [791, 353] on div "margin-left: calc ( 0px - var ( --contentContainerPadding ) ) ; border-right: 1…" at bounding box center [1066, 690] width 858 height 3580
click at [858, 346] on div "margin-left: calc ( 0px - var ( --contentContainerPadding ) ) ; border-right: 1…" at bounding box center [1066, 690] width 858 height 3580
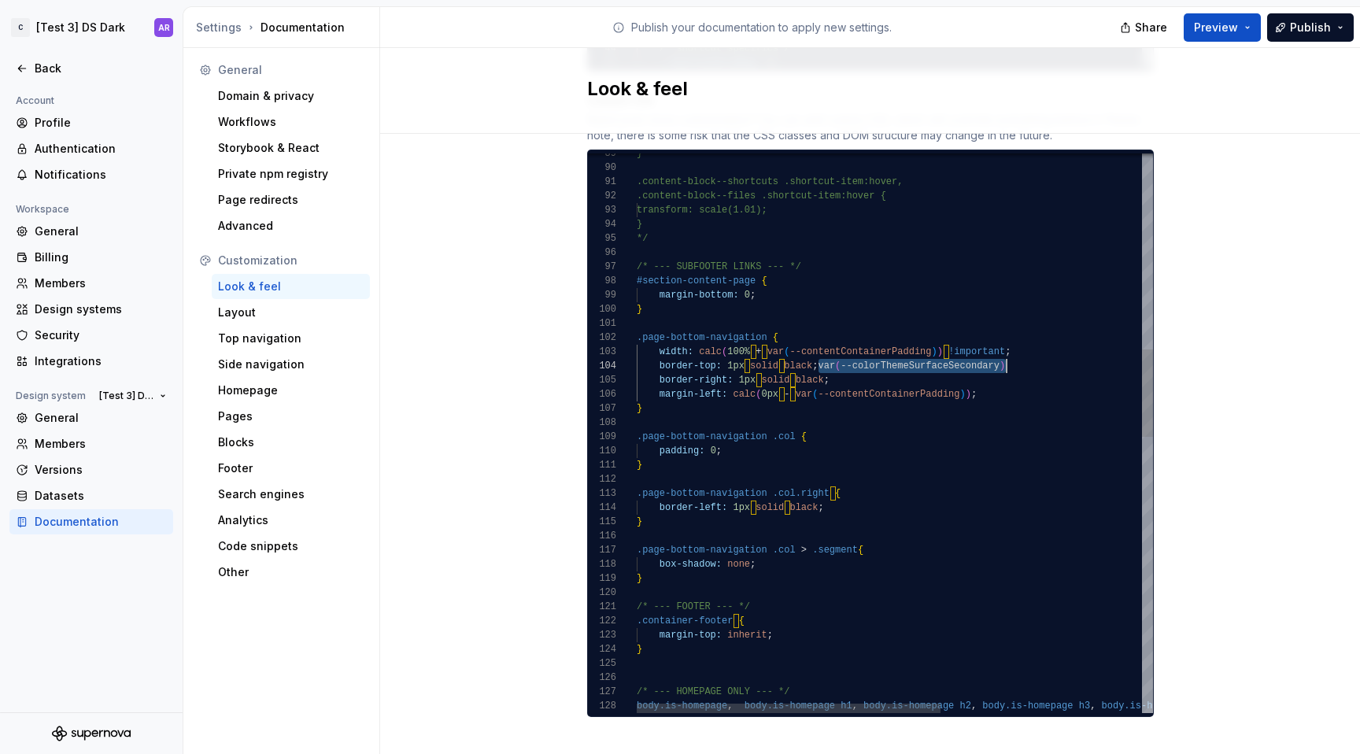
drag, startPoint x: 825, startPoint y: 351, endPoint x: 1052, endPoint y: 351, distance: 226.7
click at [1052, 351] on div "margin-left: calc ( 0px - var ( --contentContainerPadding ) ) ; border-right: 1…" at bounding box center [1066, 690] width 858 height 3580
click at [793, 349] on div "margin-left: calc ( 0px - var ( --contentContainerPadding ) ) ; border-right: 1…" at bounding box center [1066, 690] width 858 height 3580
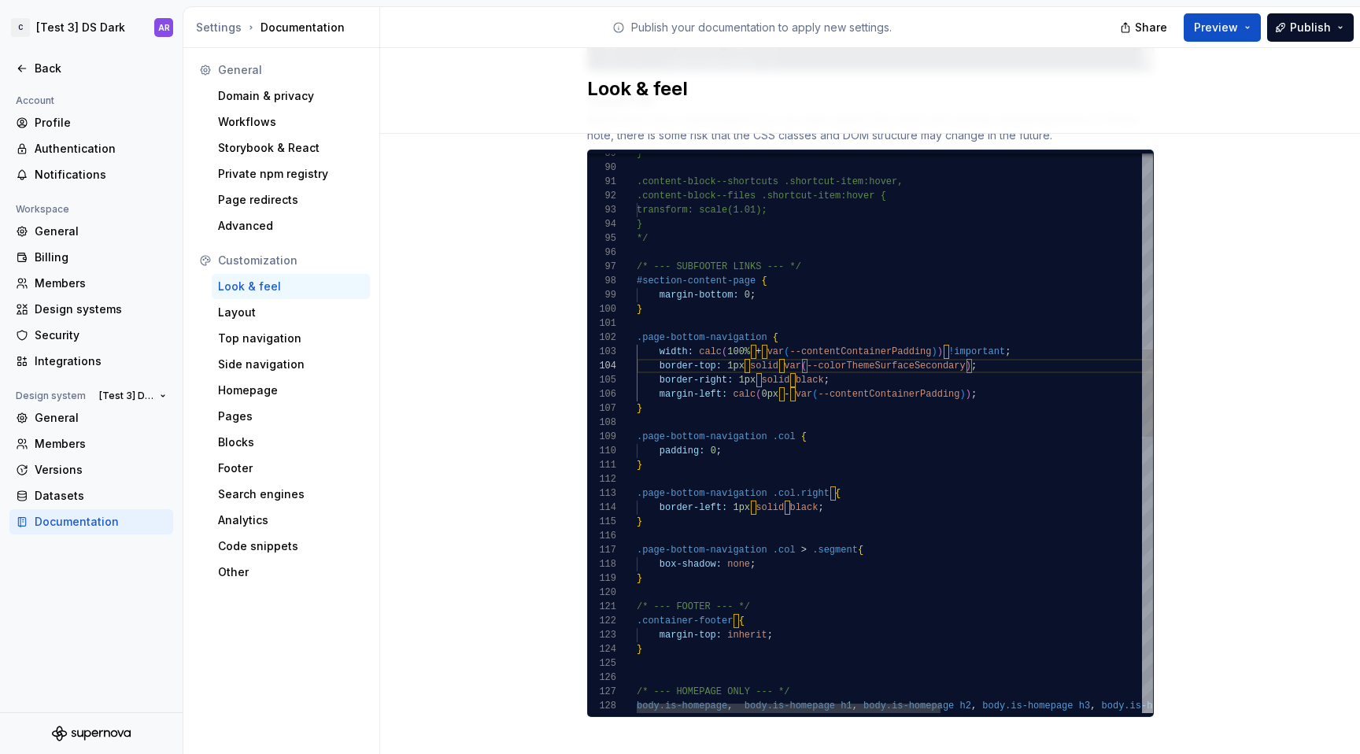
click at [853, 361] on div "margin-left: calc ( 0px - var ( --contentContainerPadding ) ) ; border-right: 1…" at bounding box center [1066, 690] width 858 height 3580
click at [820, 361] on div "margin-left: calc ( 0px - var ( --contentContainerPadding ) ) ; border-right: 1…" at bounding box center [1066, 690] width 858 height 3580
click at [807, 497] on div "margin-left: calc ( 0px - var ( --contentContainerPadding ) ) ; border-right: 1…" at bounding box center [1066, 690] width 858 height 3580
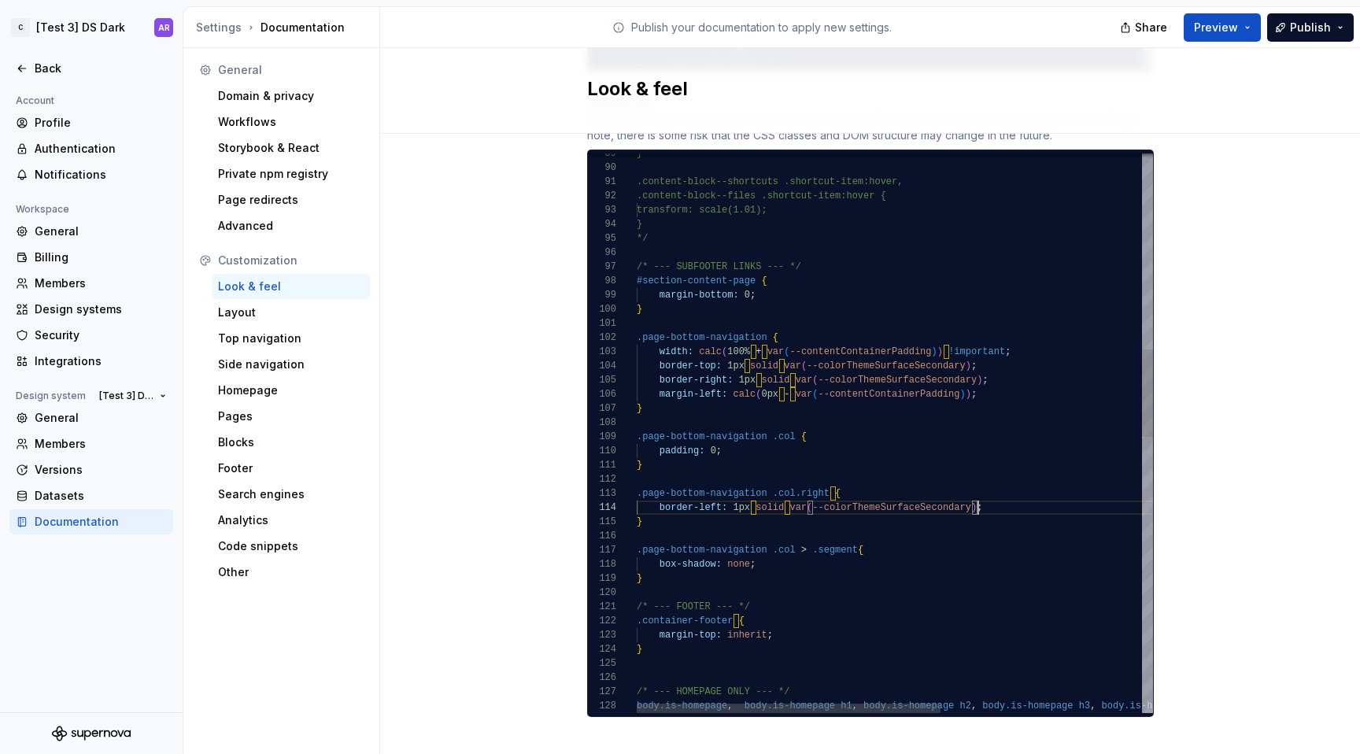
click at [832, 618] on div "margin-left: calc ( 0px - var ( --contentContainerPadding ) ) ; border-right: 1…" at bounding box center [1066, 690] width 858 height 3580
click at [792, 377] on div "margin-left: calc ( 0px - var ( --contentContainerPadding ) ) ; border-right: 1…" at bounding box center [1066, 690] width 858 height 3580
click at [849, 442] on div "margin-left: calc ( 0px - var ( --contentContainerPadding ) ) ; border-right: 1…" at bounding box center [1066, 690] width 858 height 3580
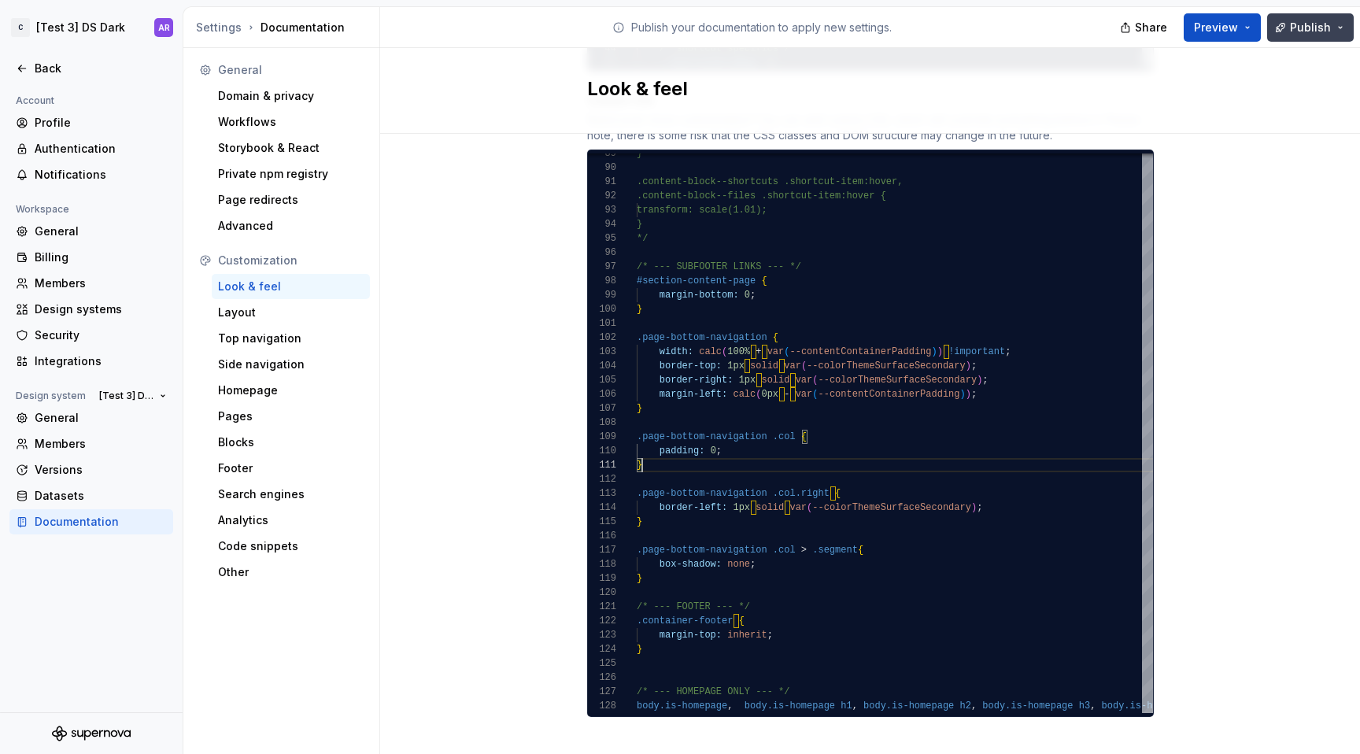
click at [1321, 30] on span "Publish" at bounding box center [1310, 28] width 41 height 16
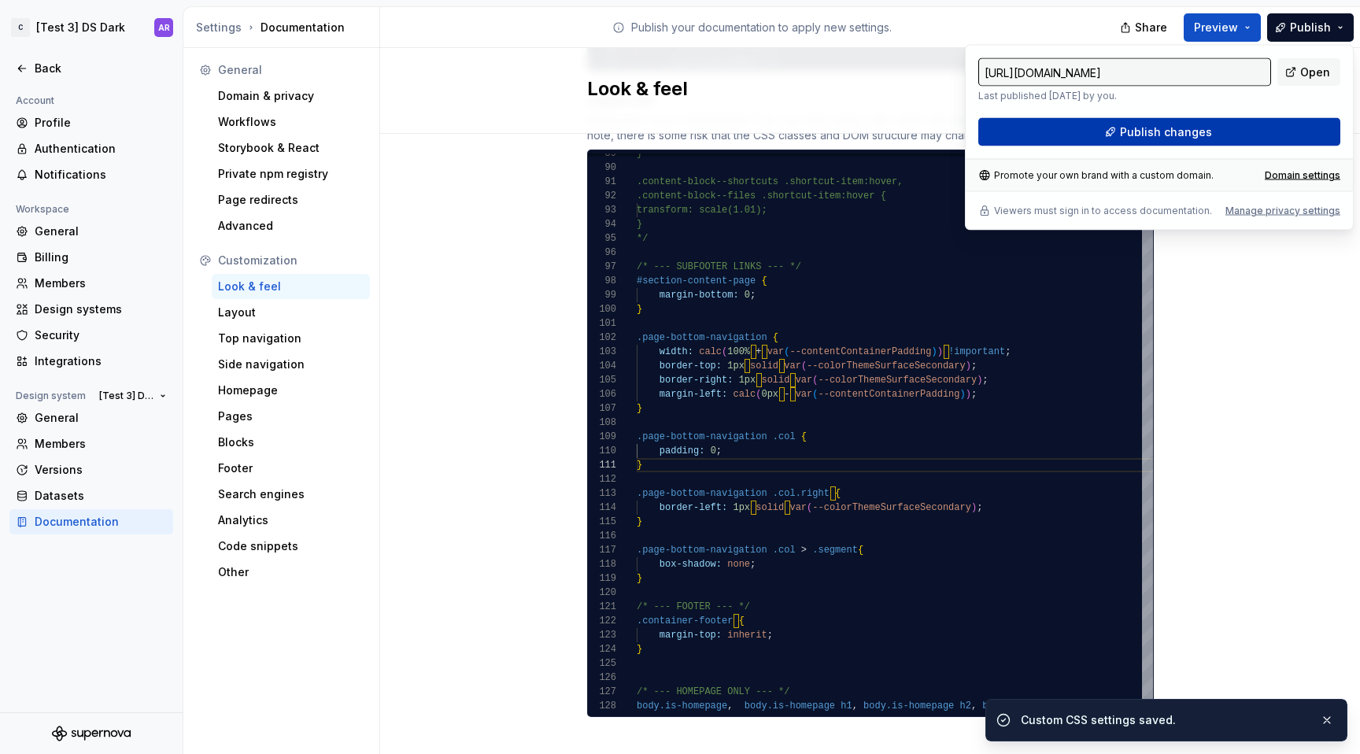
click at [1256, 124] on button "Publish changes" at bounding box center [1159, 132] width 362 height 28
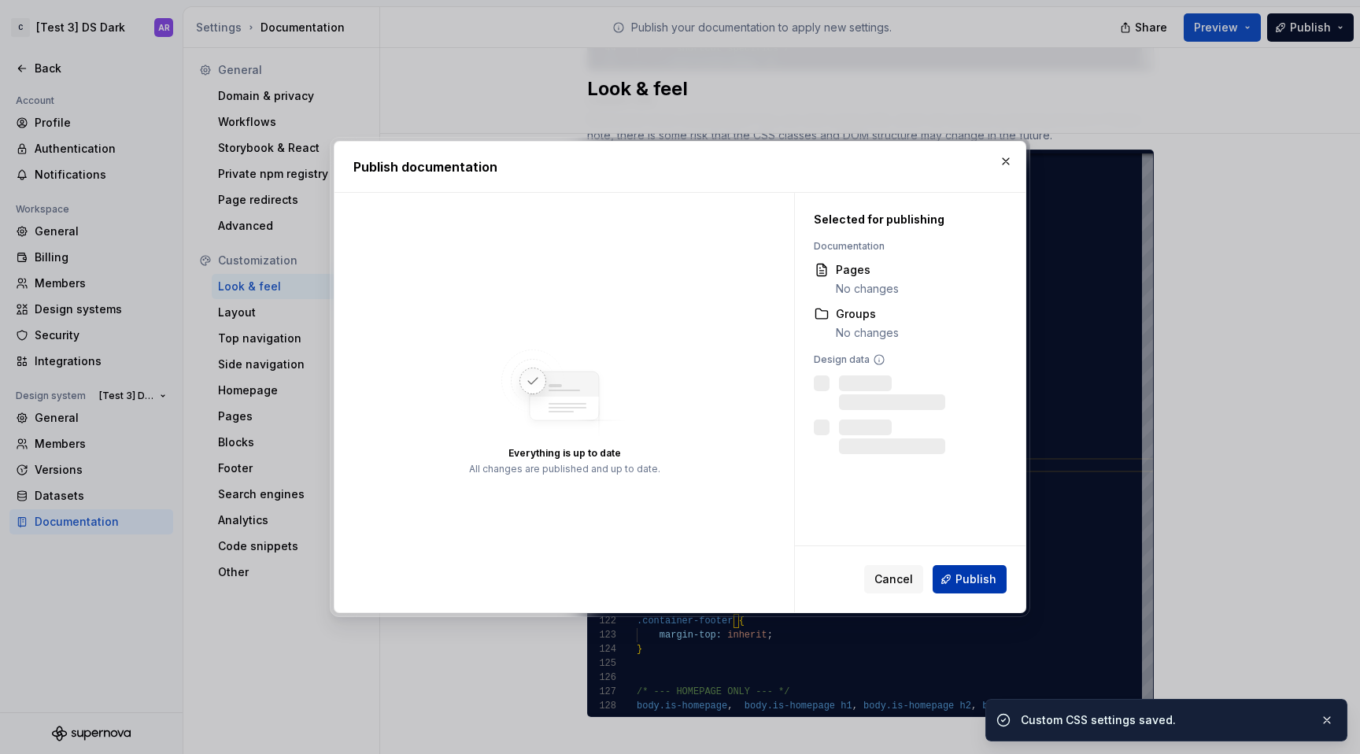
click at [992, 587] on button "Publish" at bounding box center [970, 579] width 74 height 28
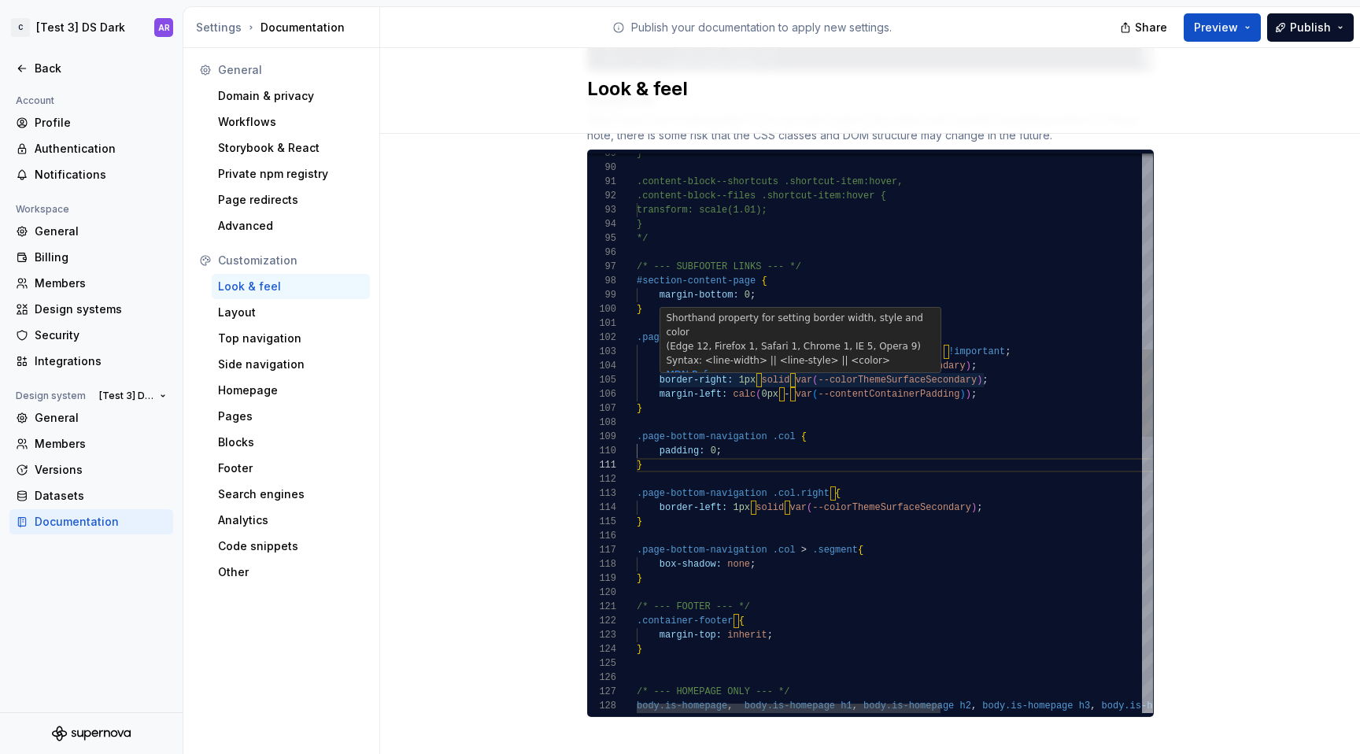
type textarea "**********"
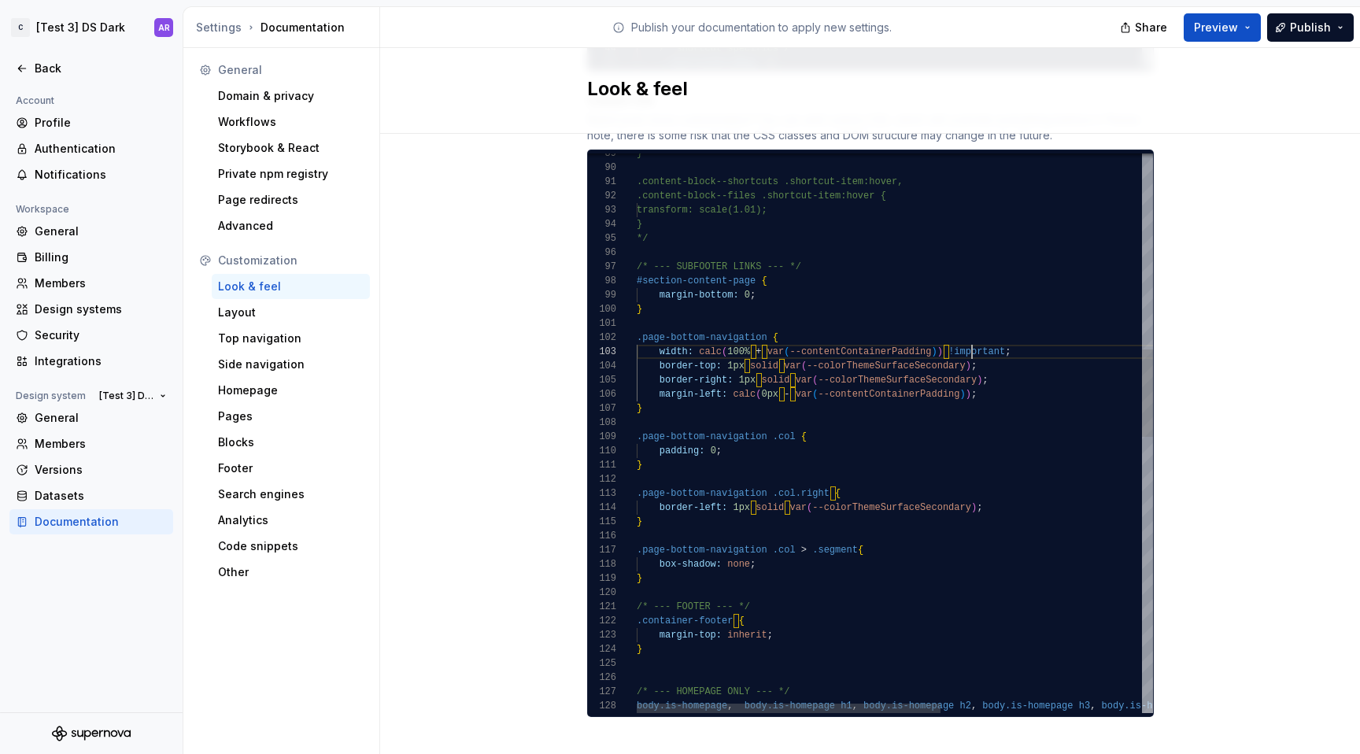
scroll to position [28, 335]
click at [964, 335] on div "margin-left: calc ( 0px - var ( --contentContainerPadding ) ) ; border-right: 1…" at bounding box center [1066, 690] width 858 height 3580
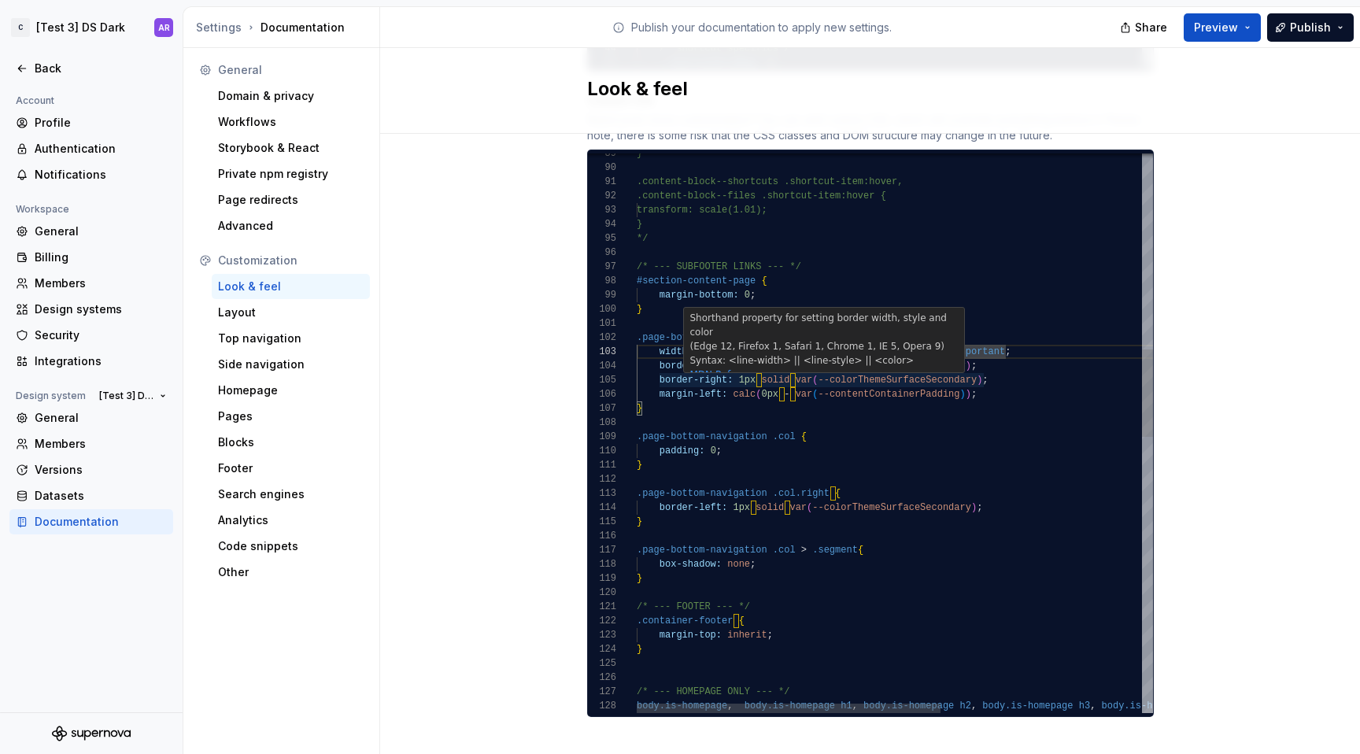
scroll to position [0, 0]
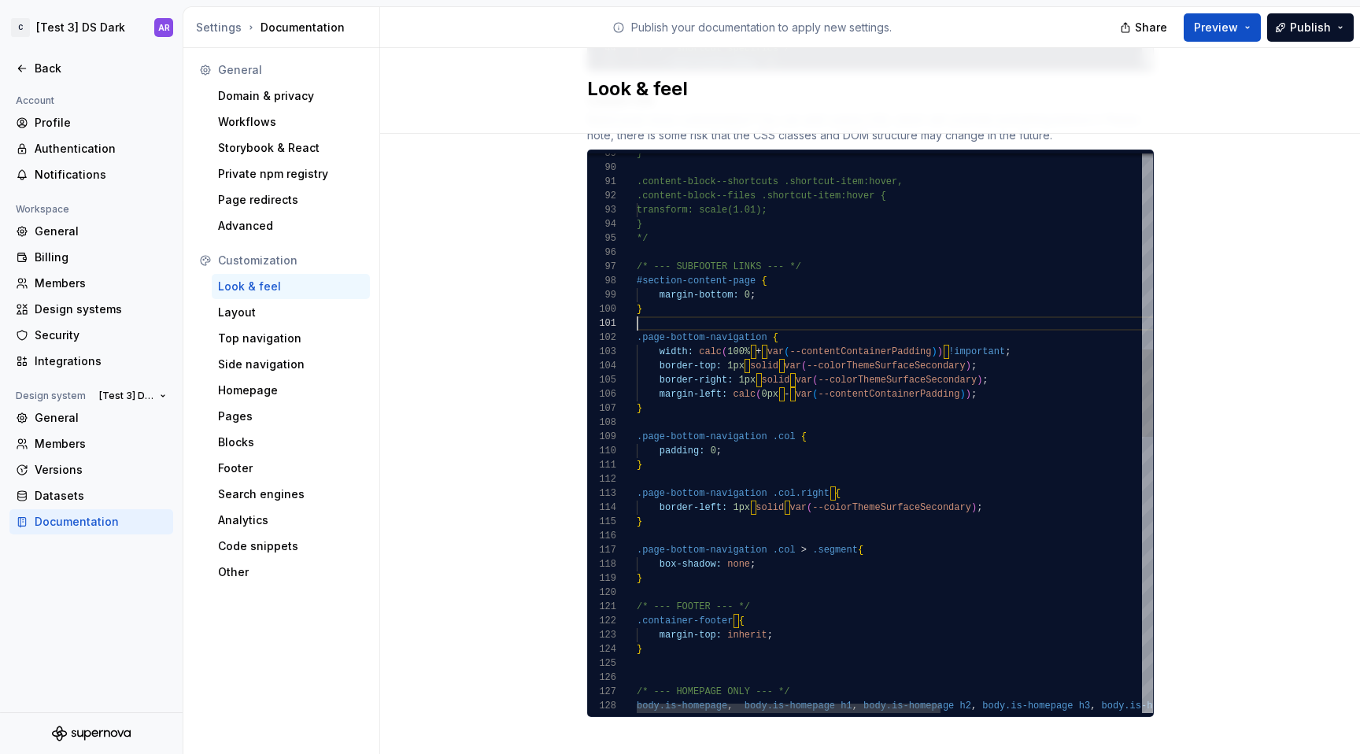
click at [1108, 313] on div "margin-left: calc ( 0px - var ( --contentContainerPadding ) ) ; border-right: 1…" at bounding box center [1066, 690] width 858 height 3580
